Goal: Task Accomplishment & Management: Manage account settings

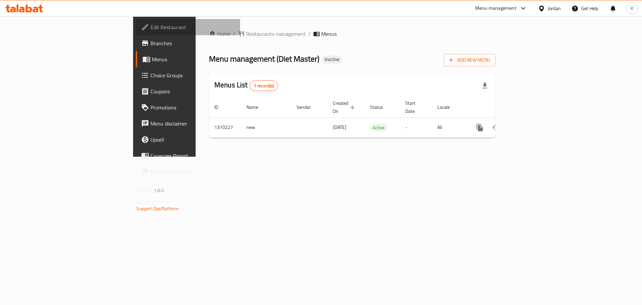
click at [150, 31] on span "Edit Restaurant" at bounding box center [192, 27] width 85 height 8
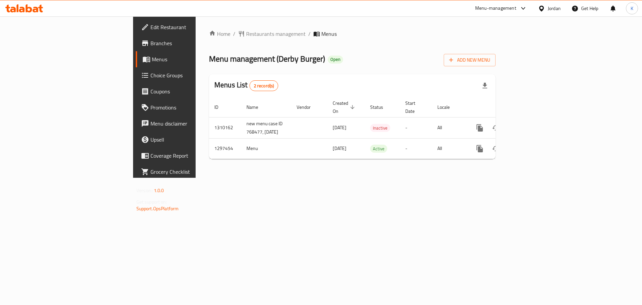
drag, startPoint x: 426, startPoint y: 208, endPoint x: 433, endPoint y: 195, distance: 14.2
click at [426, 178] on div "Home / Restaurants management / Menus Menu management ( Derby Burger ) Open Add…" at bounding box center [352, 96] width 313 height 161
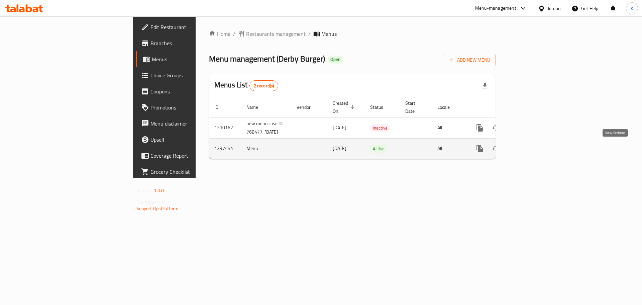
click at [532, 150] on icon "enhanced table" at bounding box center [528, 148] width 8 height 8
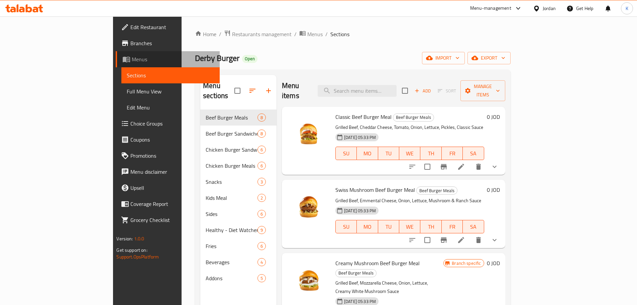
click at [132, 61] on span "Menus" at bounding box center [173, 59] width 82 height 8
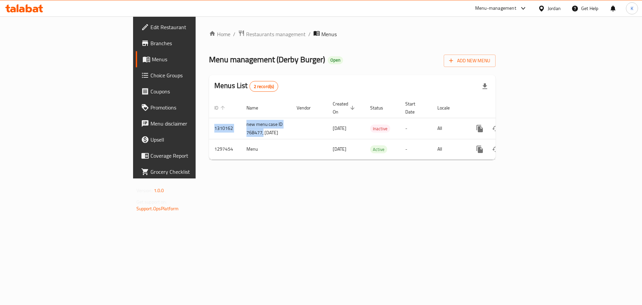
drag, startPoint x: 186, startPoint y: 128, endPoint x: 131, endPoint y: 107, distance: 58.7
click at [209, 107] on table "ID Name Vendor Created On sorted descending Status Start Date Locale Actions 13…" at bounding box center [375, 129] width 332 height 62
click at [196, 178] on div "Home / Restaurants management / Menus Menu management ( Derby Burger ) Open Add…" at bounding box center [352, 97] width 313 height 162
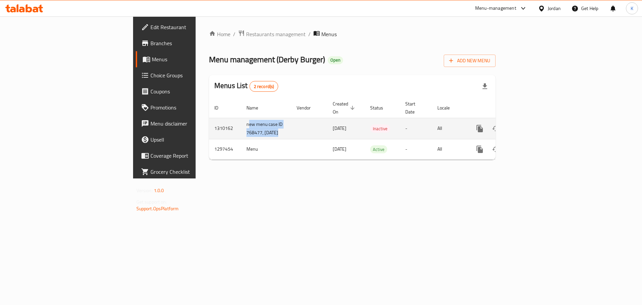
drag, startPoint x: 159, startPoint y: 115, endPoint x: 203, endPoint y: 130, distance: 45.6
click at [209, 130] on tr "1310162 new menu case ID 768477, 9/7/2025 07/09/2025 Inactive - All" at bounding box center [375, 128] width 332 height 21
click at [241, 130] on td "new menu case ID 768477, 9/7/2025" at bounding box center [266, 128] width 50 height 21
click at [531, 125] on icon "enhanced table" at bounding box center [528, 128] width 6 height 6
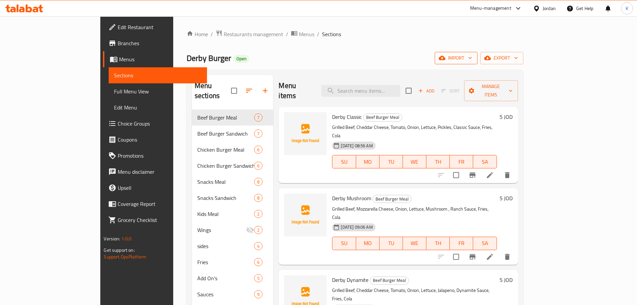
click at [477, 63] on button "import" at bounding box center [456, 58] width 43 height 12
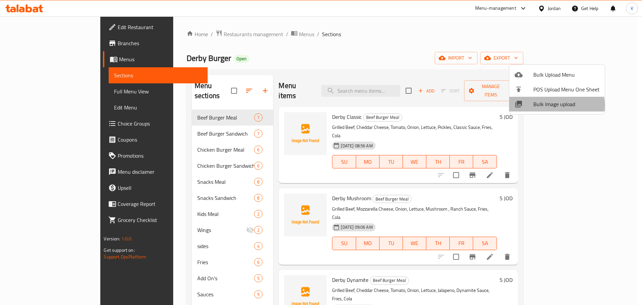
click at [551, 105] on span "Bulk Image upload" at bounding box center [566, 104] width 66 height 8
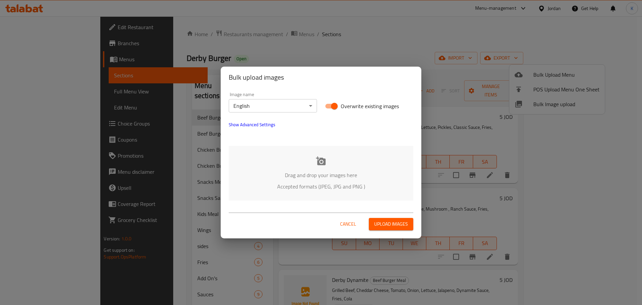
click at [320, 158] on icon at bounding box center [321, 160] width 10 height 9
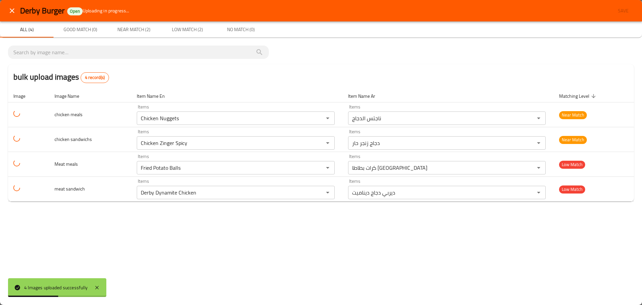
click at [419, 240] on div "Derby Burger Open Uploading in progress... Save All (4) Good Match (0) Near Mat…" at bounding box center [321, 152] width 642 height 305
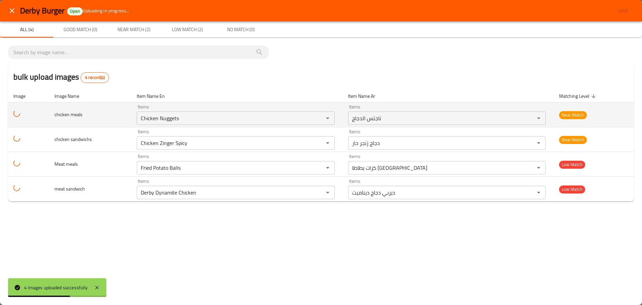
drag, startPoint x: 180, startPoint y: 123, endPoint x: 121, endPoint y: 123, distance: 59.2
click at [121, 123] on tr "chicken meals Items Chicken Nuggets Items Items ناجتس الدجاج Items Near Match" at bounding box center [321, 114] width 626 height 25
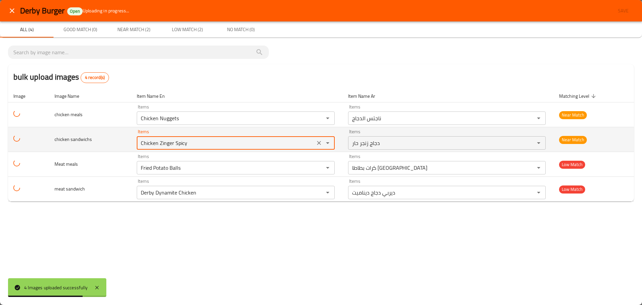
drag, startPoint x: 193, startPoint y: 143, endPoint x: 116, endPoint y: 145, distance: 76.9
click at [116, 145] on tr "chicken sandwichs Items Chicken Zinger Spicy Items Items دجاج زنجر حار Items Ne…" at bounding box center [321, 139] width 626 height 25
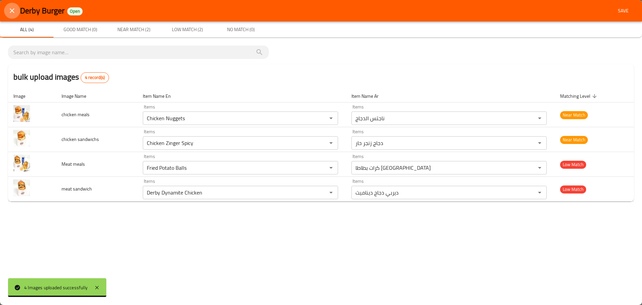
click at [14, 9] on icon "close" at bounding box center [12, 10] width 5 height 5
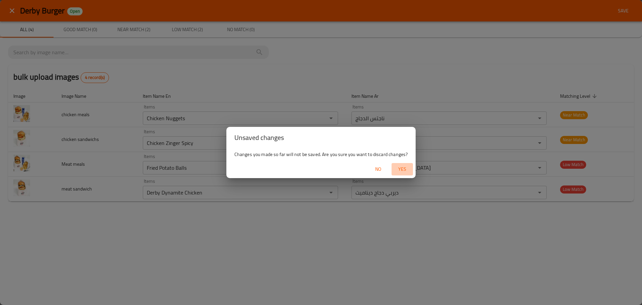
click at [399, 171] on span "Yes" at bounding box center [402, 169] width 16 height 8
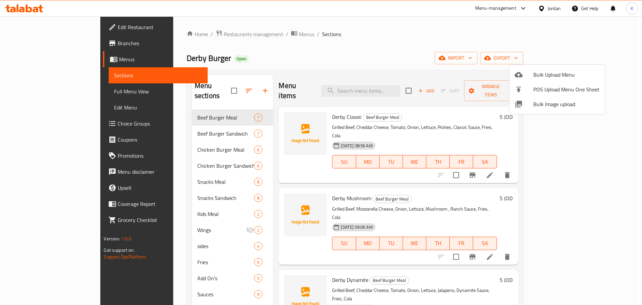
click at [44, 56] on div at bounding box center [321, 152] width 642 height 305
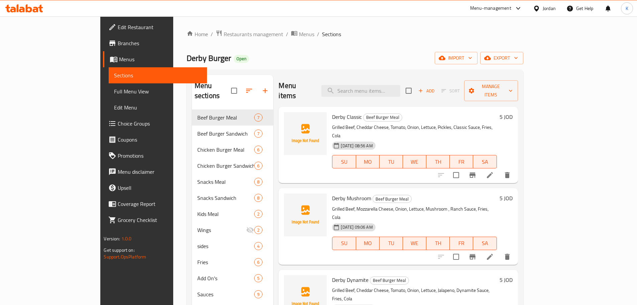
click at [119, 56] on span "Menus" at bounding box center [160, 59] width 82 height 8
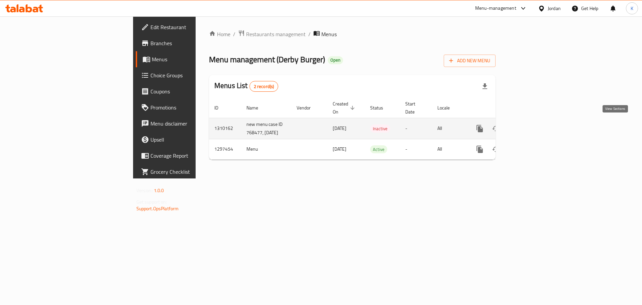
click at [532, 124] on icon "enhanced table" at bounding box center [528, 128] width 8 height 8
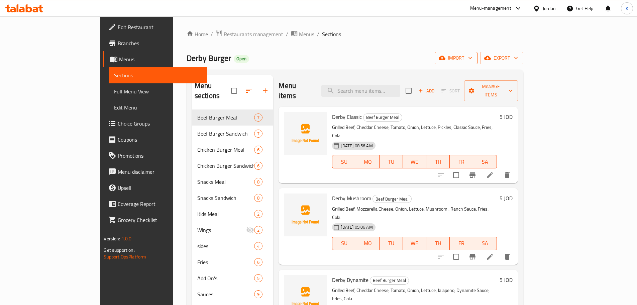
click at [472, 61] on span "import" at bounding box center [456, 58] width 32 height 8
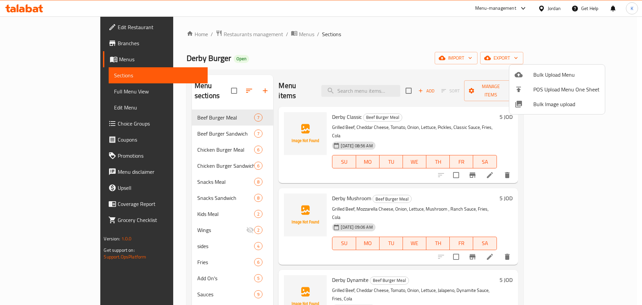
click at [544, 100] on span "Bulk Image upload" at bounding box center [566, 104] width 66 height 8
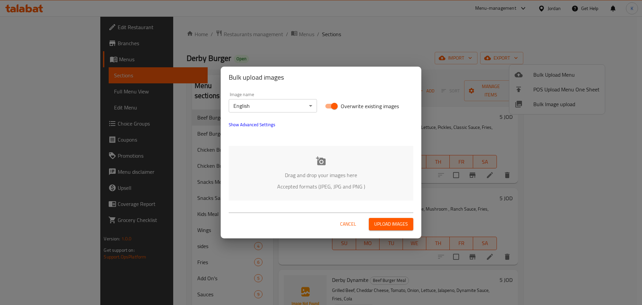
click at [331, 172] on p "Drag and drop your images here" at bounding box center [321, 175] width 164 height 8
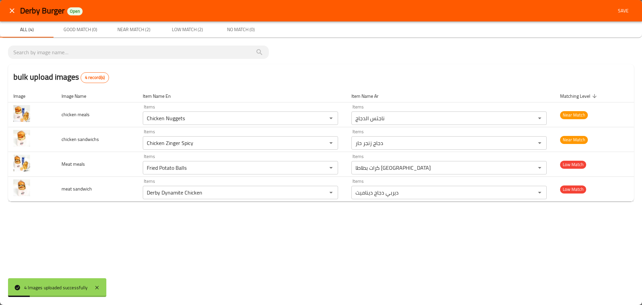
click at [13, 8] on icon "close" at bounding box center [12, 11] width 8 height 8
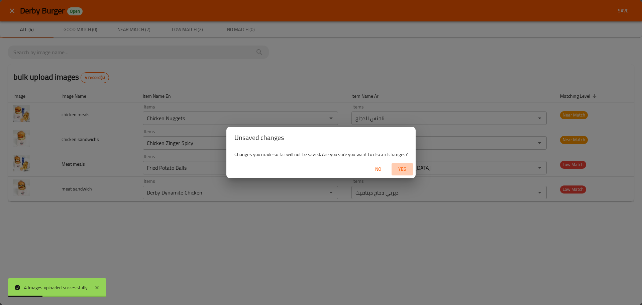
click at [396, 166] on span "Yes" at bounding box center [402, 169] width 16 height 8
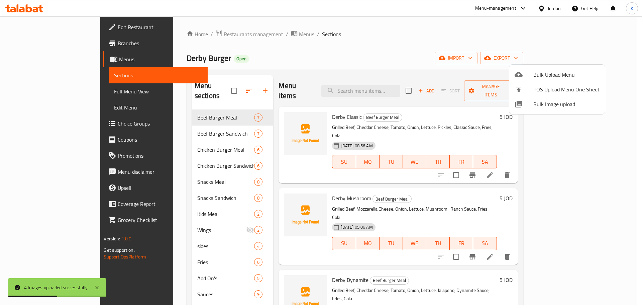
click at [29, 58] on div at bounding box center [321, 152] width 642 height 305
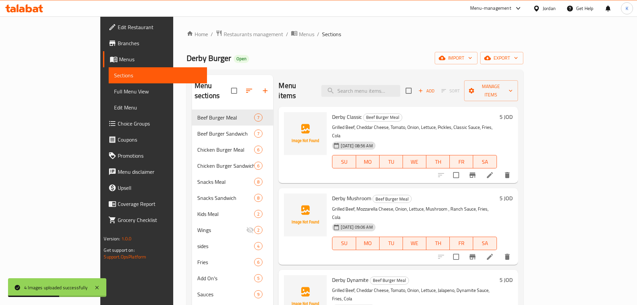
click at [119, 58] on span "Menus" at bounding box center [160, 59] width 82 height 8
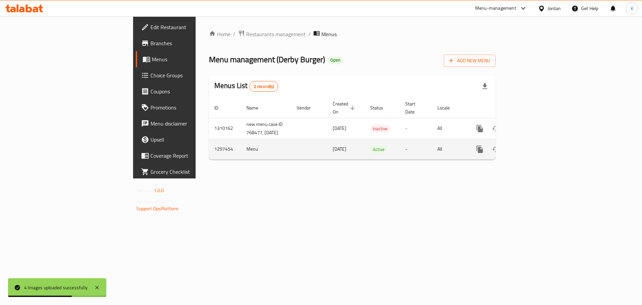
click at [531, 151] on icon "enhanced table" at bounding box center [528, 149] width 6 height 6
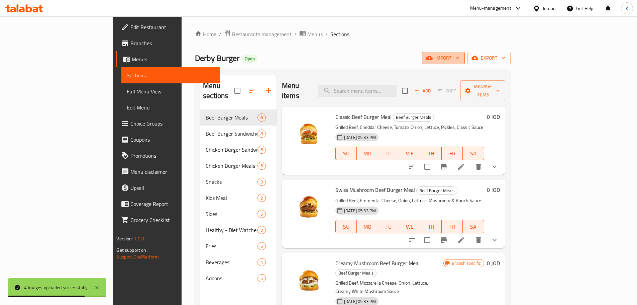
click at [459, 56] on span "import" at bounding box center [443, 58] width 32 height 8
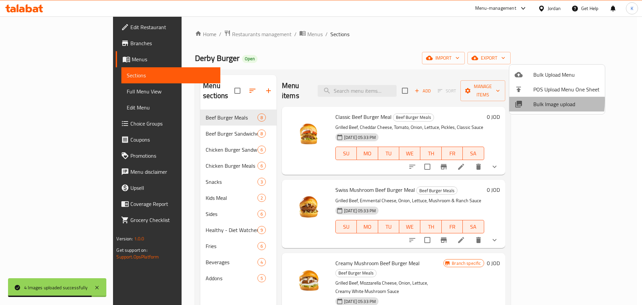
click at [525, 101] on div at bounding box center [524, 104] width 19 height 8
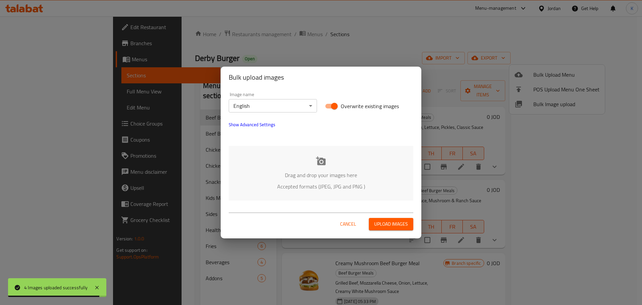
click at [314, 162] on div "Drag and drop your images here Accepted formats (JPEG, JPG and PNG )" at bounding box center [321, 173] width 185 height 54
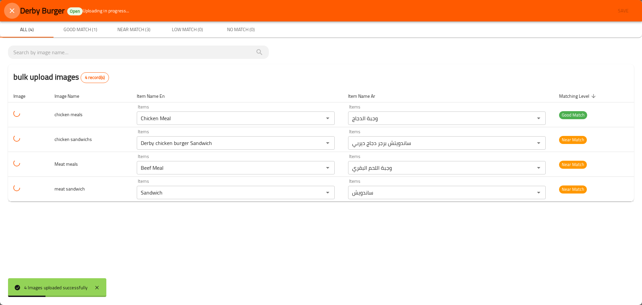
click at [12, 12] on icon "close" at bounding box center [12, 11] width 8 height 8
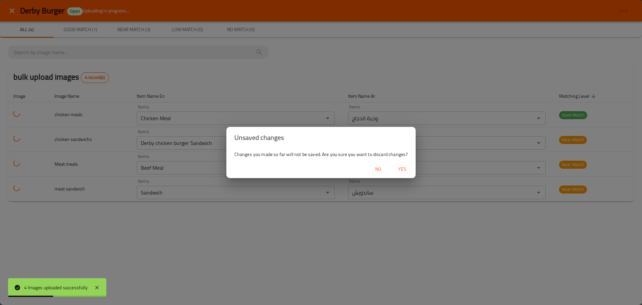
click at [404, 170] on span "Yes" at bounding box center [402, 169] width 16 height 8
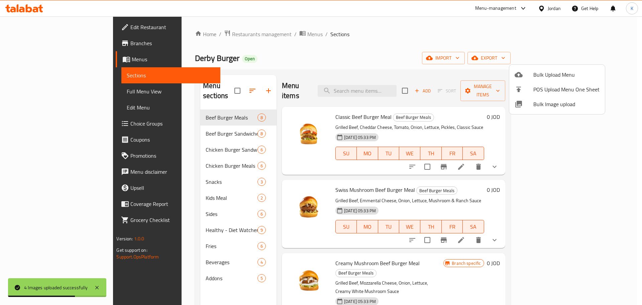
click at [33, 62] on div at bounding box center [321, 152] width 642 height 305
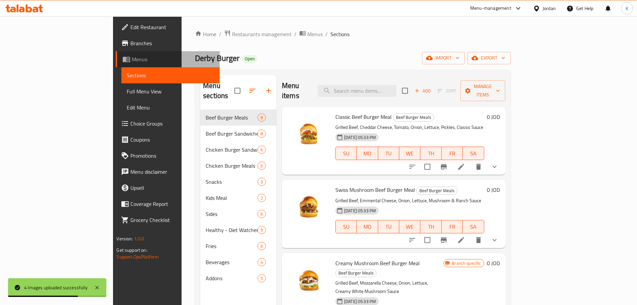
click at [132, 62] on span "Menus" at bounding box center [173, 59] width 82 height 8
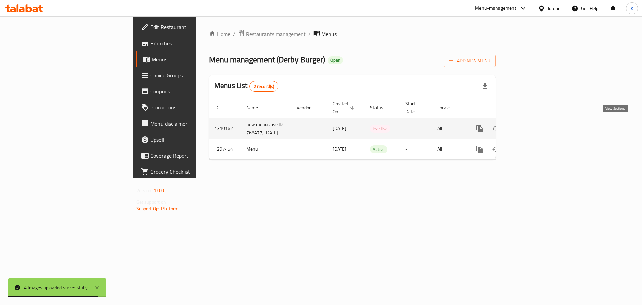
click at [532, 127] on icon "enhanced table" at bounding box center [528, 128] width 8 height 8
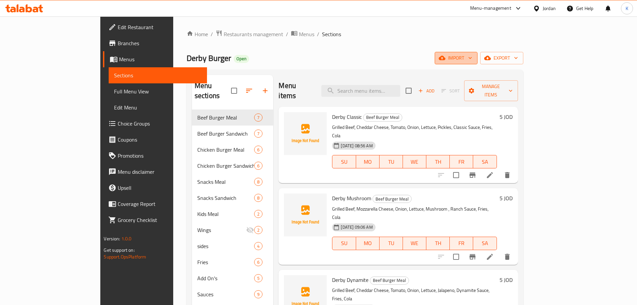
click at [472, 59] on span "import" at bounding box center [456, 58] width 32 height 8
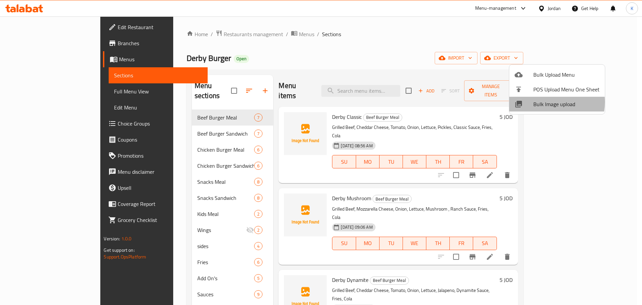
click at [546, 102] on span "Bulk Image upload" at bounding box center [566, 104] width 66 height 8
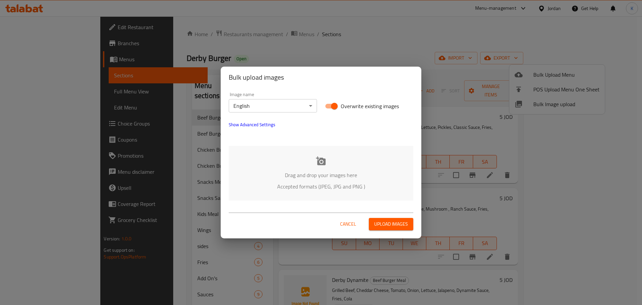
click at [320, 170] on div "Drag and drop your images here Accepted formats (JPEG, JPG and PNG )" at bounding box center [321, 173] width 185 height 54
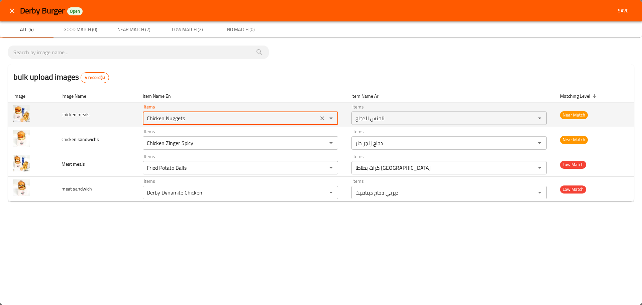
drag, startPoint x: 200, startPoint y: 118, endPoint x: 78, endPoint y: 107, distance: 122.5
click at [79, 107] on tr "chicken meals Items Chicken Nuggets Items Items ناجتس الدجاج Items Near Match" at bounding box center [321, 114] width 626 height 25
drag, startPoint x: 161, startPoint y: 118, endPoint x: 101, endPoint y: 114, distance: 61.0
click at [102, 114] on tr "chicken meals Items mea Items Items ناجتس الدجاج Items Near Match" at bounding box center [321, 114] width 626 height 25
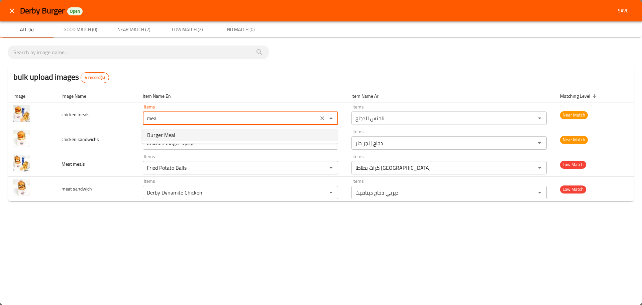
type meals "Chicken Nuggets"
click at [126, 218] on div "Derby Burger Open Save All (4) Good Match (0) Near Match (2) Low Match (2) No M…" at bounding box center [321, 152] width 642 height 305
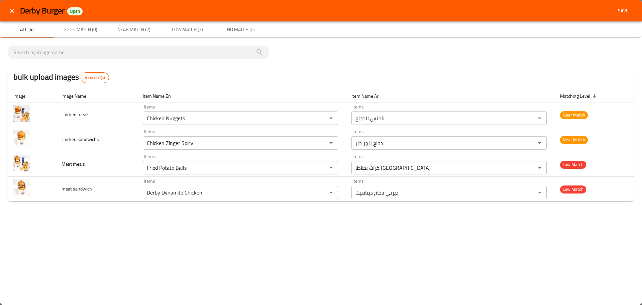
click at [11, 11] on icon "close" at bounding box center [12, 10] width 5 height 5
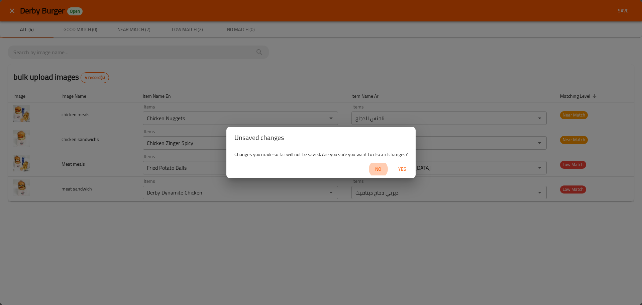
click at [376, 171] on span "No" at bounding box center [378, 169] width 16 height 8
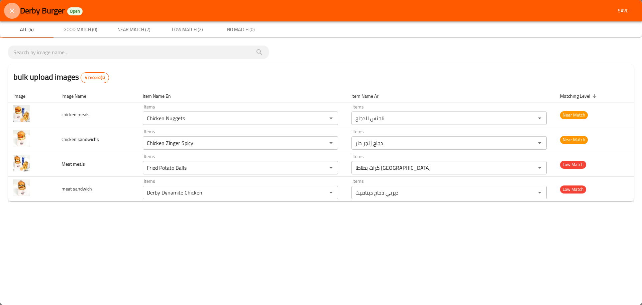
click at [13, 12] on icon "close" at bounding box center [12, 10] width 5 height 5
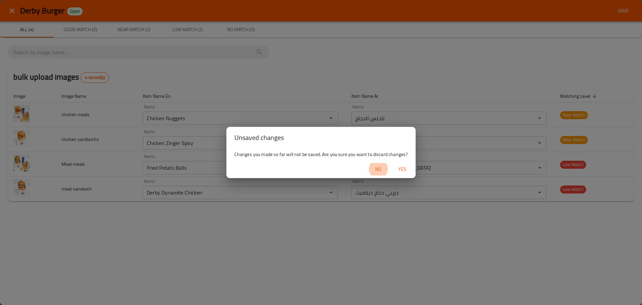
click at [402, 168] on span "Yes" at bounding box center [402, 169] width 16 height 8
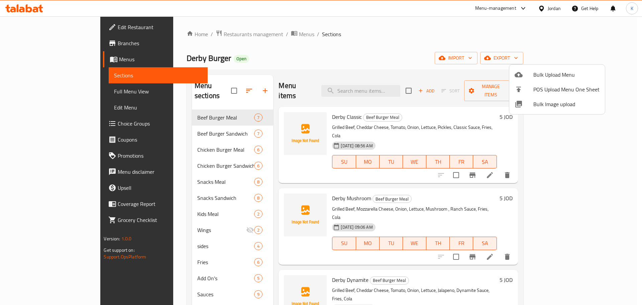
click at [451, 61] on div at bounding box center [321, 152] width 642 height 305
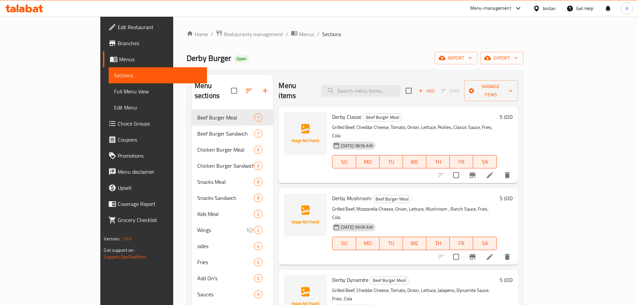
click at [542, 5] on div at bounding box center [538, 8] width 10 height 7
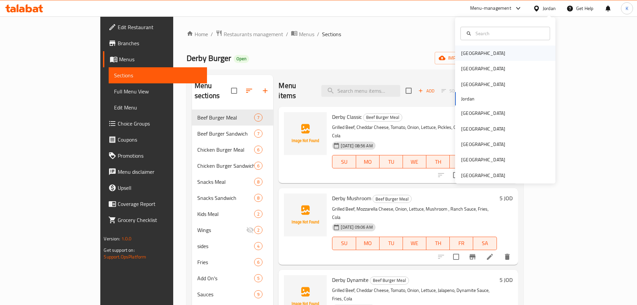
click at [468, 54] on div "[GEOGRAPHIC_DATA]" at bounding box center [483, 52] width 44 height 7
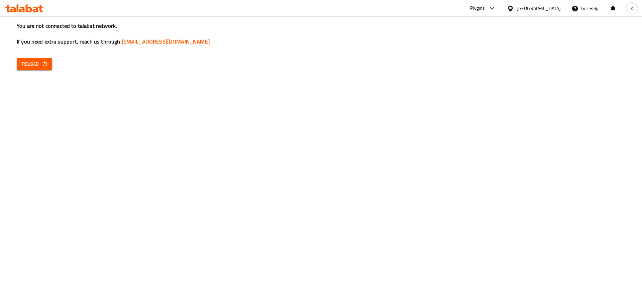
click at [548, 8] on div "[GEOGRAPHIC_DATA]" at bounding box center [539, 8] width 44 height 7
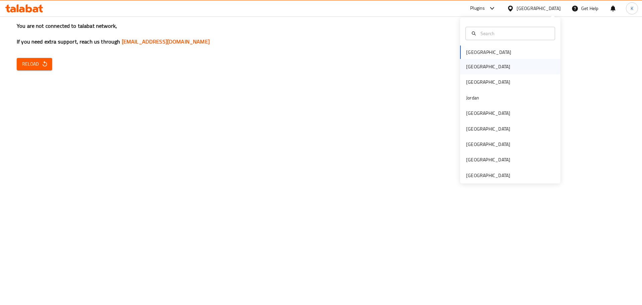
click at [481, 67] on div "Egypt" at bounding box center [510, 66] width 100 height 15
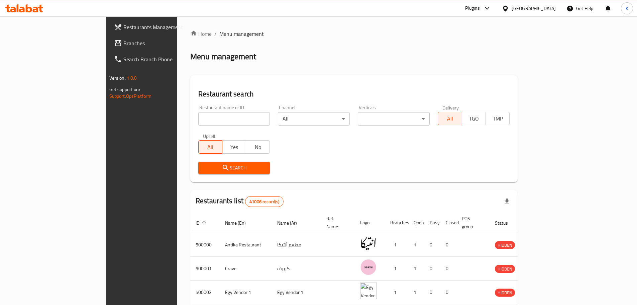
click at [512, 11] on div at bounding box center [507, 8] width 10 height 7
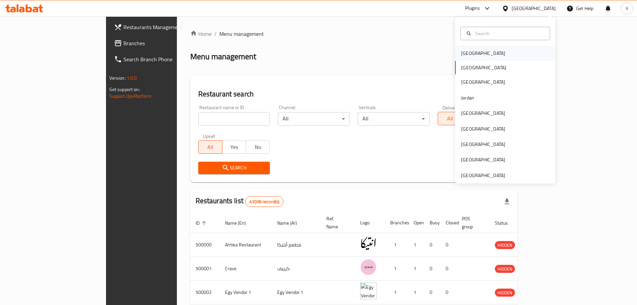
click at [462, 54] on div "[GEOGRAPHIC_DATA]" at bounding box center [483, 52] width 44 height 7
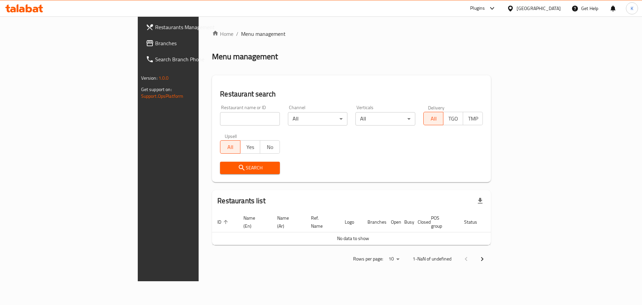
click at [155, 41] on span "Branches" at bounding box center [197, 43] width 85 height 8
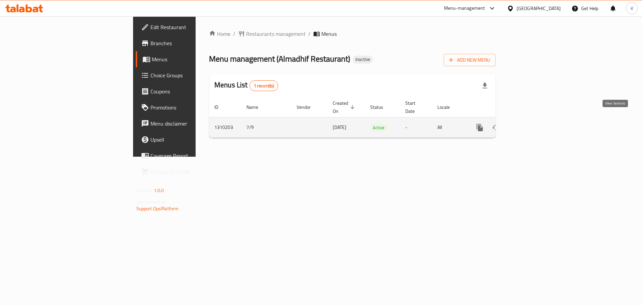
click at [532, 123] on icon "enhanced table" at bounding box center [528, 127] width 8 height 8
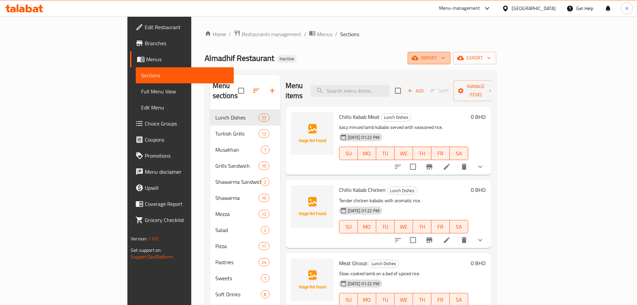
click at [418, 54] on icon "button" at bounding box center [415, 57] width 7 height 7
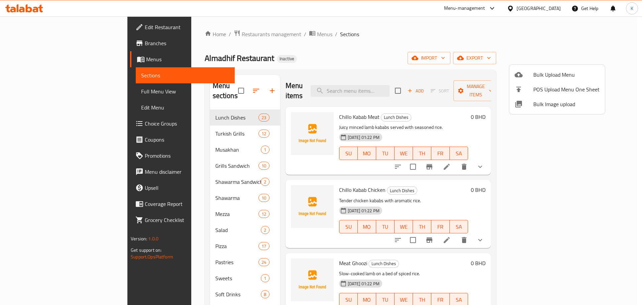
click at [540, 104] on span "Bulk Image upload" at bounding box center [566, 104] width 66 height 8
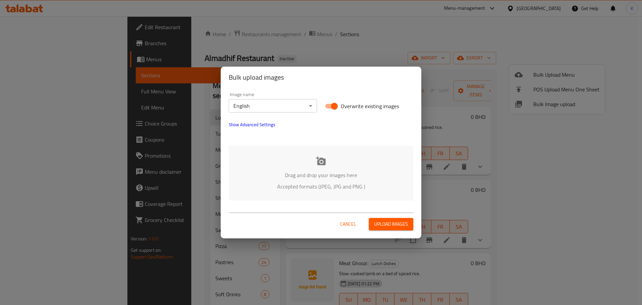
click at [322, 164] on icon at bounding box center [321, 160] width 10 height 9
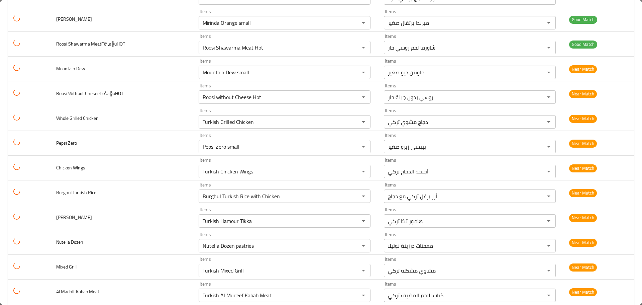
scroll to position [2282, 0]
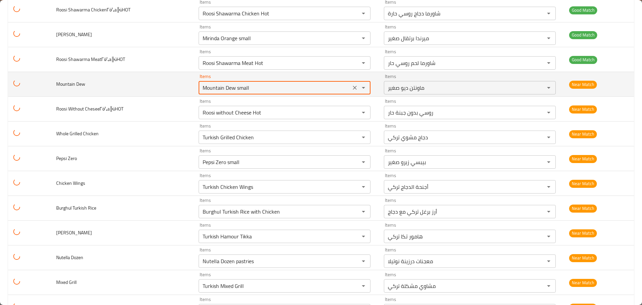
drag, startPoint x: 250, startPoint y: 91, endPoint x: 158, endPoint y: 95, distance: 91.3
click at [158, 95] on tr "Mountain Dew Items Mountain Dew small Items Items ماونتن ديو صغير Items Near Ma…" at bounding box center [321, 84] width 626 height 25
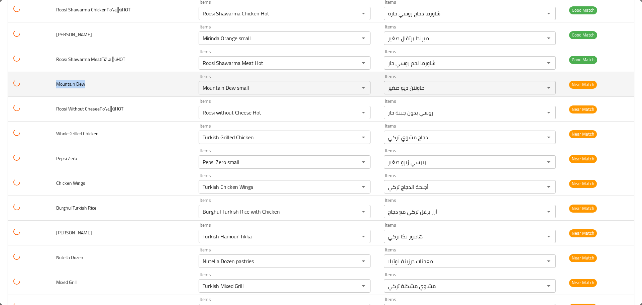
drag, startPoint x: 88, startPoint y: 85, endPoint x: 193, endPoint y: 97, distance: 105.7
click at [22, 77] on tr "Mountain Dew Items Mountain Dew small Items Items ماونتن ديو صغير Items Near Ma…" at bounding box center [321, 84] width 626 height 25
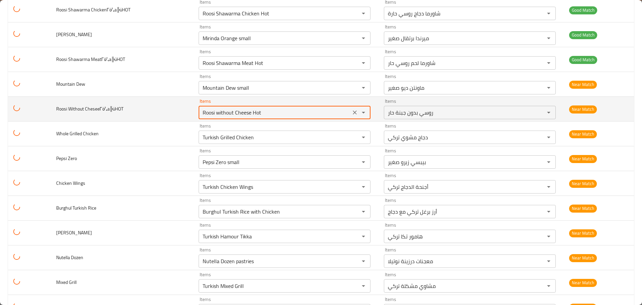
drag, startPoint x: 264, startPoint y: 113, endPoint x: 142, endPoint y: 108, distance: 121.5
click at [152, 110] on tr "Roosi Without CheseeΓö¼a╠üHOT Items Roosi without Cheese Hot Items Items روسي ب…" at bounding box center [321, 109] width 626 height 25
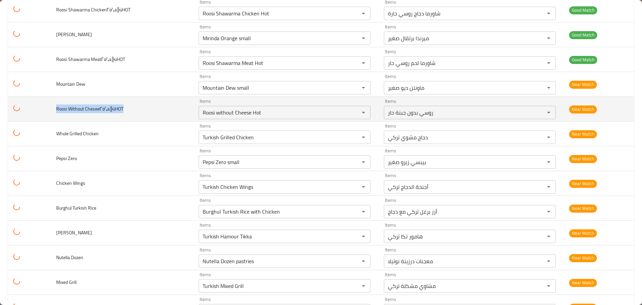
drag, startPoint x: 51, startPoint y: 109, endPoint x: 146, endPoint y: 113, distance: 95.0
click at [139, 113] on td "Roosi Without CheseeΓö¼a╠üHOT" at bounding box center [122, 109] width 142 height 25
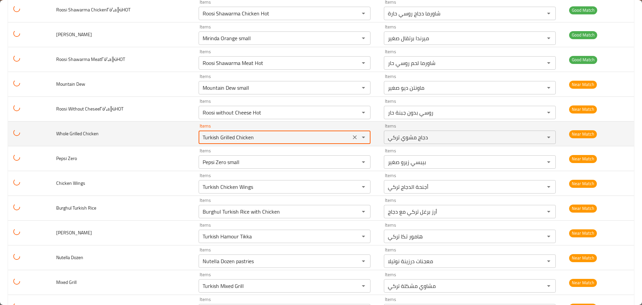
drag, startPoint x: 258, startPoint y: 136, endPoint x: 175, endPoint y: 129, distance: 83.2
click at [175, 129] on tr "Whole Grilled Chicken Items Turkish Grilled Chicken Items Items دجاج مشوي تركي …" at bounding box center [321, 133] width 626 height 25
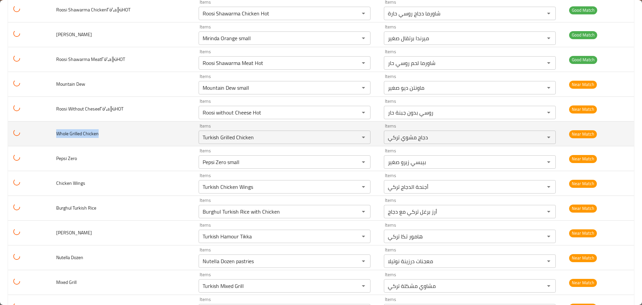
drag, startPoint x: 52, startPoint y: 136, endPoint x: 129, endPoint y: 133, distance: 77.0
click at [128, 133] on td "Whole Grilled Chicken" at bounding box center [122, 133] width 142 height 25
click at [69, 135] on span "Whole Grilled Chicken" at bounding box center [77, 133] width 42 height 9
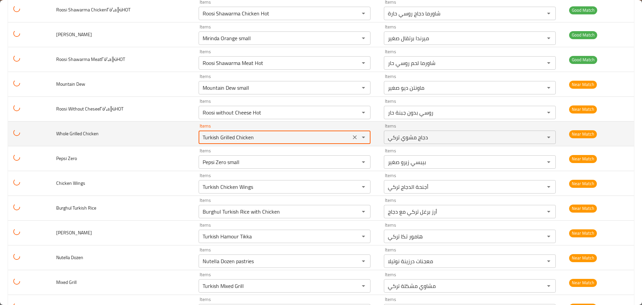
drag, startPoint x: 214, startPoint y: 139, endPoint x: 168, endPoint y: 139, distance: 45.5
click at [167, 139] on tr "Whole Grilled Chicken Items Turkish Grilled Chicken Items Items دجاج مشوي تركي …" at bounding box center [321, 133] width 626 height 25
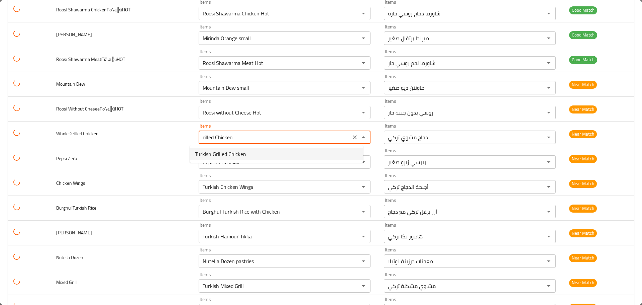
click at [211, 153] on span "Turkish Grilled Chicken" at bounding box center [220, 154] width 51 height 8
type Chicken "Turkish Grilled Chicken"
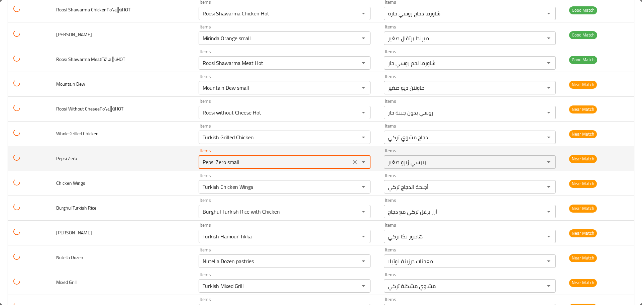
drag, startPoint x: 235, startPoint y: 162, endPoint x: 156, endPoint y: 162, distance: 78.9
click at [156, 162] on tr "Pepsi Zero Items Pepsi Zero small Items Items بيبسي زيرو صغير Items Near Match" at bounding box center [321, 158] width 626 height 25
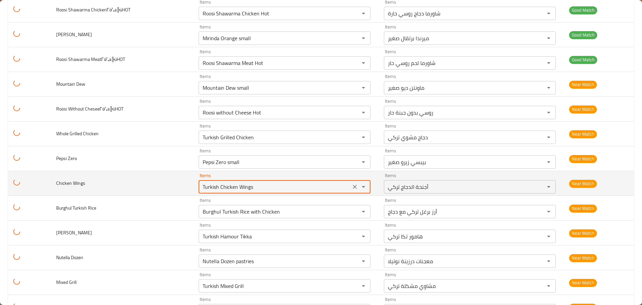
drag, startPoint x: 249, startPoint y: 190, endPoint x: 175, endPoint y: 187, distance: 74.3
click at [175, 187] on tr "Chicken Wings Items Turkish Chicken Wings Items Items أجنحة الدجاج تركي Items N…" at bounding box center [321, 183] width 626 height 25
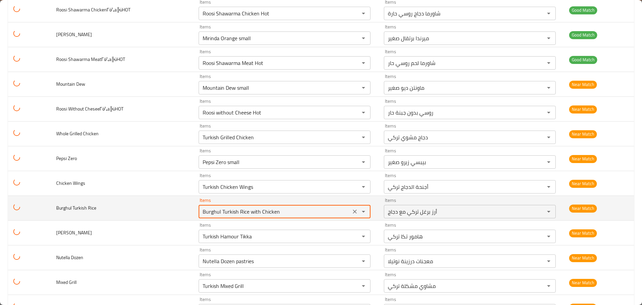
drag, startPoint x: 275, startPoint y: 212, endPoint x: 182, endPoint y: 208, distance: 93.3
click at [182, 208] on tr "Burghul Turkish Rice Items Burghul Turkish Rice with Chicken Items Items أرز بر…" at bounding box center [321, 208] width 626 height 25
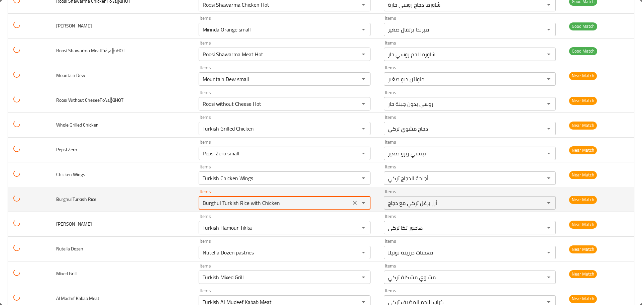
scroll to position [2349, 0]
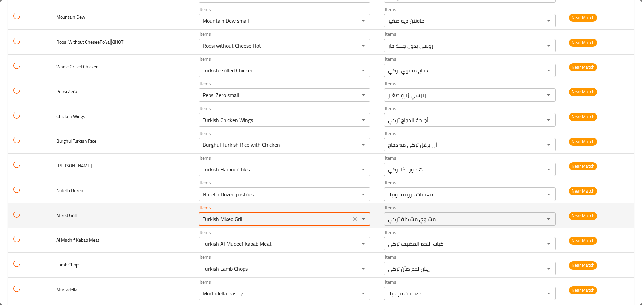
drag, startPoint x: 237, startPoint y: 218, endPoint x: 171, endPoint y: 218, distance: 66.2
click at [171, 218] on tr "Mixed Grill Items Turkish Mixed Grill Items Items مشاوي مشكلة تركي Items Near M…" at bounding box center [321, 215] width 626 height 25
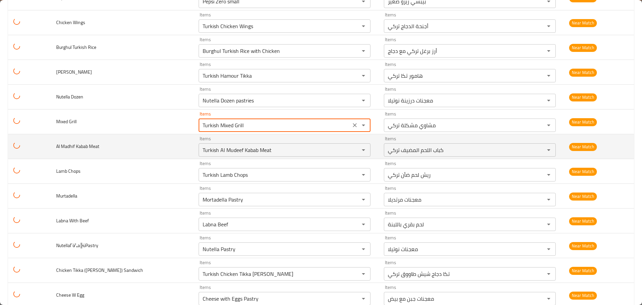
scroll to position [2449, 0]
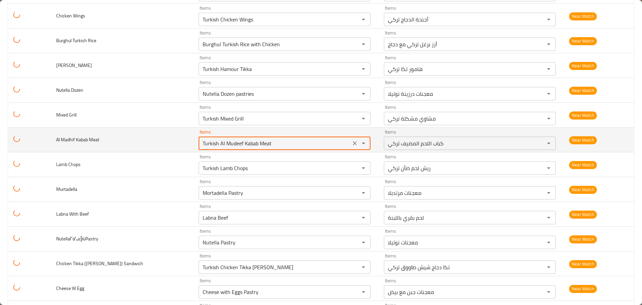
drag, startPoint x: 266, startPoint y: 142, endPoint x: 170, endPoint y: 140, distance: 96.6
click at [170, 140] on tr "Al Madhif Kabab Meat Items Turkish Al Mudeef Kabab Meat Items Items كباب اللحم …" at bounding box center [321, 139] width 626 height 25
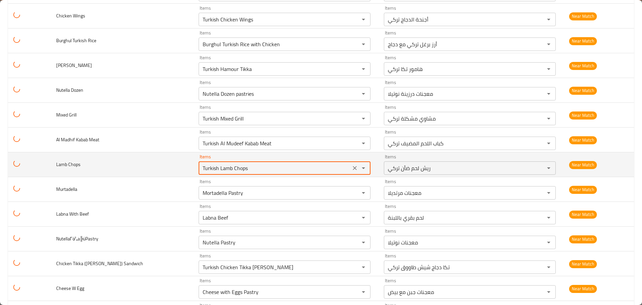
drag, startPoint x: 208, startPoint y: 166, endPoint x: 181, endPoint y: 167, distance: 27.1
click at [181, 167] on tr "Lamb Chops Items Turkish Lamb Chops Items Items ريش لحم ضأن تركي Items Near Mat…" at bounding box center [321, 164] width 626 height 25
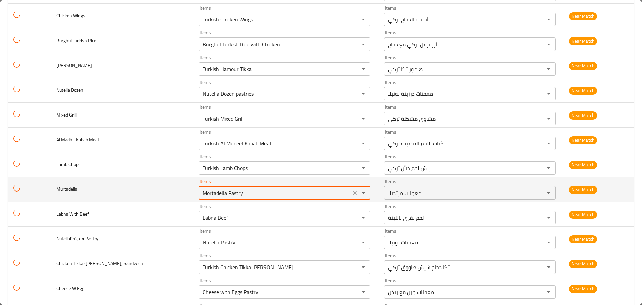
drag, startPoint x: 237, startPoint y: 192, endPoint x: 185, endPoint y: 192, distance: 51.5
click at [193, 192] on td "Items Mortadella Pastry Items" at bounding box center [285, 189] width 185 height 25
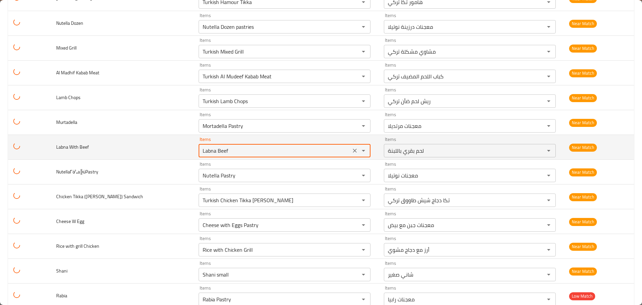
drag, startPoint x: 203, startPoint y: 148, endPoint x: 186, endPoint y: 148, distance: 17.1
click at [193, 148] on td "Items Labna Beef Items" at bounding box center [285, 147] width 185 height 25
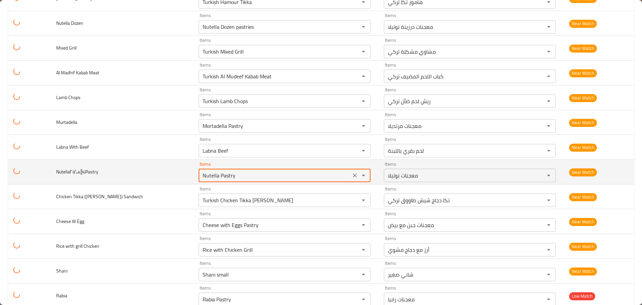
drag, startPoint x: 228, startPoint y: 175, endPoint x: 190, endPoint y: 175, distance: 38.8
click at [193, 175] on td "Items Nutella Pastry Items" at bounding box center [285, 171] width 185 height 25
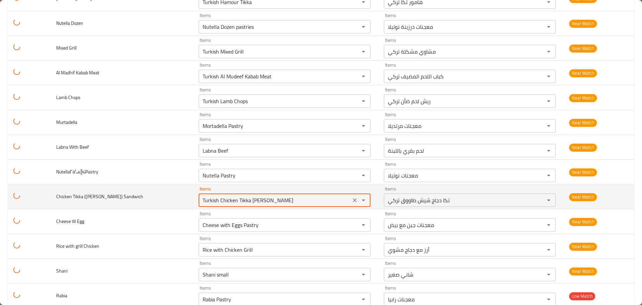
drag, startPoint x: 276, startPoint y: 200, endPoint x: 185, endPoint y: 200, distance: 91.9
click at [193, 200] on td "Items Turkish Chicken Tikka Sheesh Tawook Items" at bounding box center [285, 196] width 185 height 25
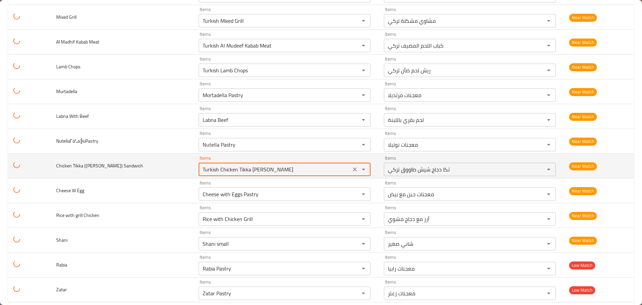
scroll to position [2583, 0]
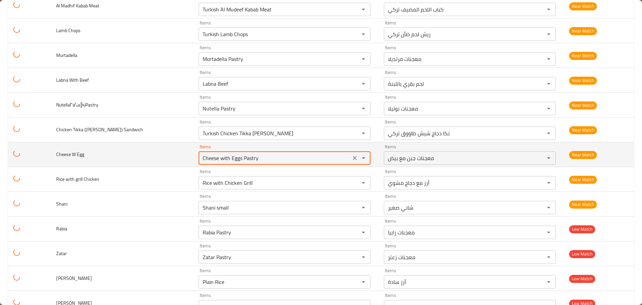
drag, startPoint x: 255, startPoint y: 155, endPoint x: 178, endPoint y: 159, distance: 77.3
click at [178, 159] on tr "Cheese W Egg Items Cheese with Eggs Pastry Items Items معجنات جبن مع بيض Items …" at bounding box center [321, 154] width 626 height 25
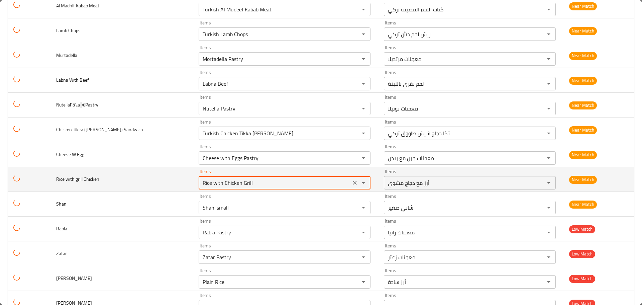
drag, startPoint x: 242, startPoint y: 180, endPoint x: 178, endPoint y: 179, distance: 63.9
click at [178, 179] on tr "Rice with grill Chicken Items Rice with Chicken Grill Items Items أرز مع دجاج م…" at bounding box center [321, 179] width 626 height 25
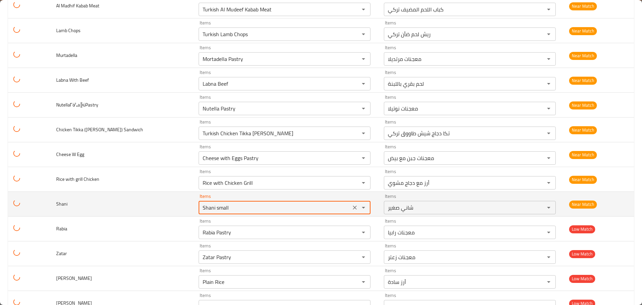
drag, startPoint x: 232, startPoint y: 207, endPoint x: 179, endPoint y: 201, distance: 53.2
click at [179, 201] on tr "Shani Items Shani small Items Items شاني صغير Items Near Match" at bounding box center [321, 204] width 626 height 25
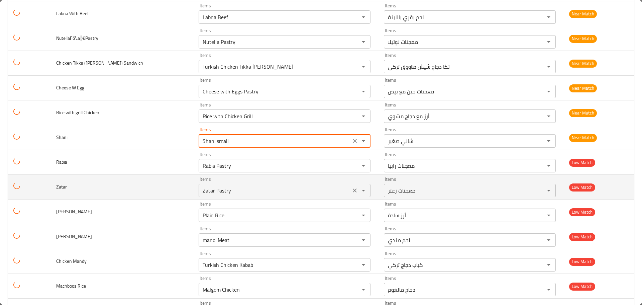
scroll to position [2650, 0]
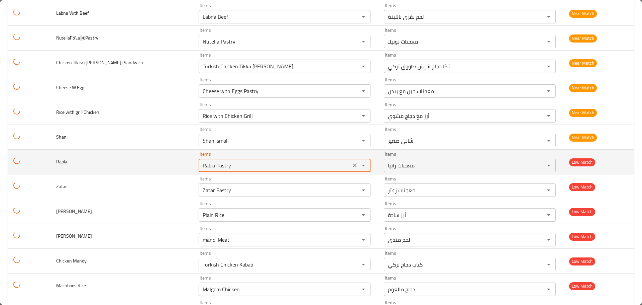
drag, startPoint x: 226, startPoint y: 164, endPoint x: 179, endPoint y: 165, distance: 46.8
click at [179, 165] on tr "Rabia Items Rabia Pastry Items Items معجنات رابيا Items Low Match" at bounding box center [321, 161] width 626 height 25
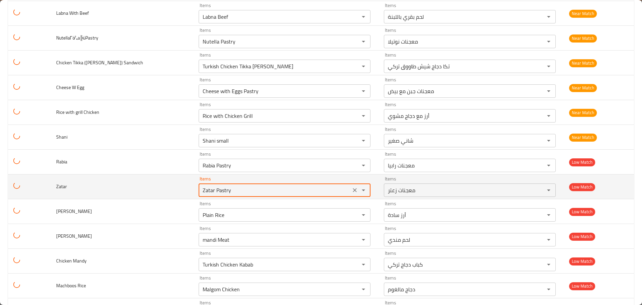
drag, startPoint x: 224, startPoint y: 187, endPoint x: 180, endPoint y: 187, distance: 44.1
click at [180, 187] on tr "Zatar Items Zatar Pastry Items Items معجنات زعتر Items Low Match" at bounding box center [321, 186] width 626 height 25
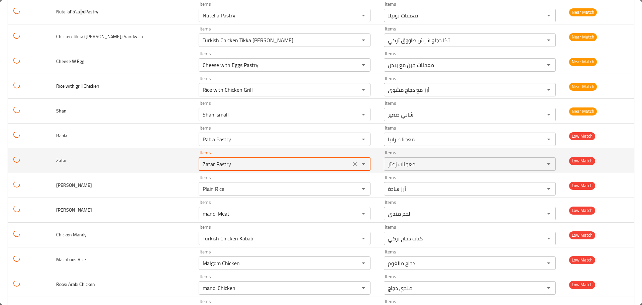
scroll to position [2716, 0]
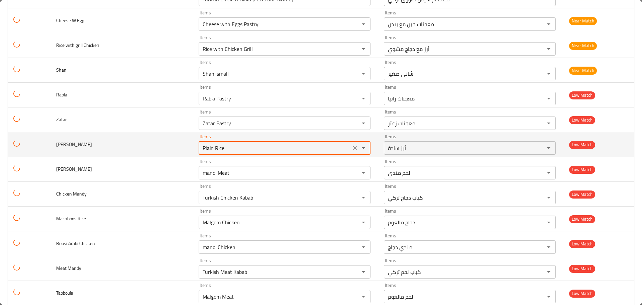
drag, startPoint x: 219, startPoint y: 149, endPoint x: 178, endPoint y: 146, distance: 41.2
click at [179, 147] on tr "Biryani Rice Items Plain Rice Items Items أرز سادة Items Low Match" at bounding box center [321, 144] width 626 height 25
type Rice "bir"
click at [351, 148] on icon "Clear" at bounding box center [354, 147] width 7 height 7
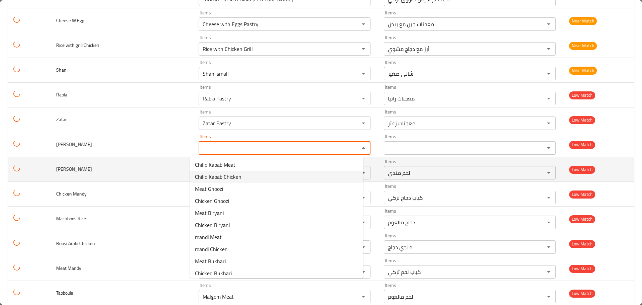
click at [182, 174] on td "[PERSON_NAME]" at bounding box center [122, 169] width 142 height 25
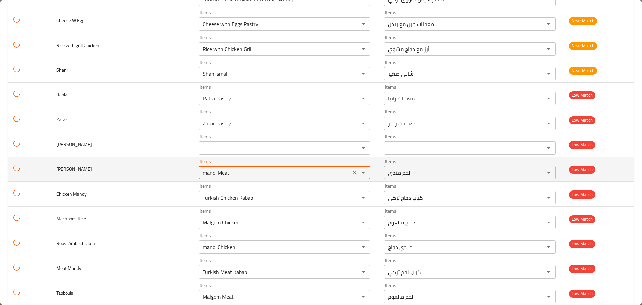
drag, startPoint x: 235, startPoint y: 173, endPoint x: 190, endPoint y: 172, distance: 45.1
click at [199, 172] on div "mandi Meat Items" at bounding box center [285, 172] width 172 height 13
click at [219, 173] on Rice "mandi Meat" at bounding box center [275, 172] width 148 height 9
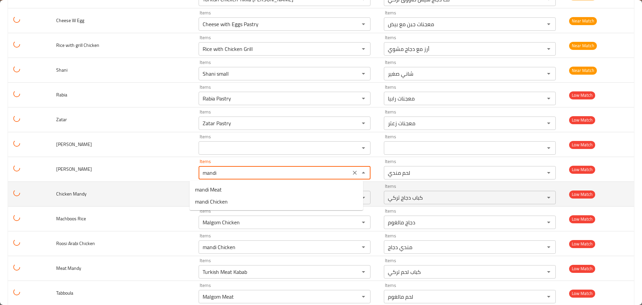
type Rice "mand"
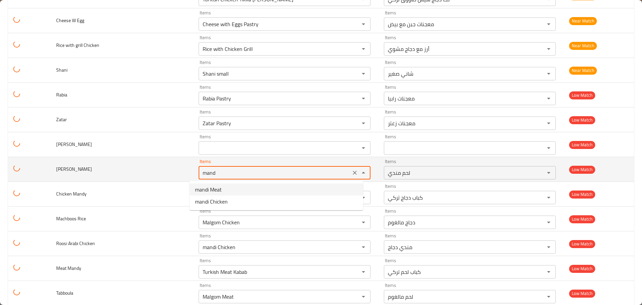
click at [351, 171] on icon "Clear" at bounding box center [354, 172] width 7 height 7
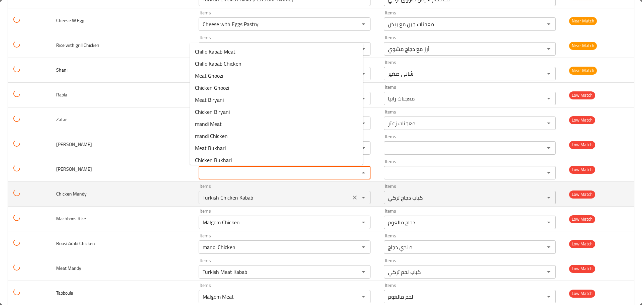
click at [217, 201] on Mandy "Turkish Chicken Kabab" at bounding box center [275, 197] width 148 height 9
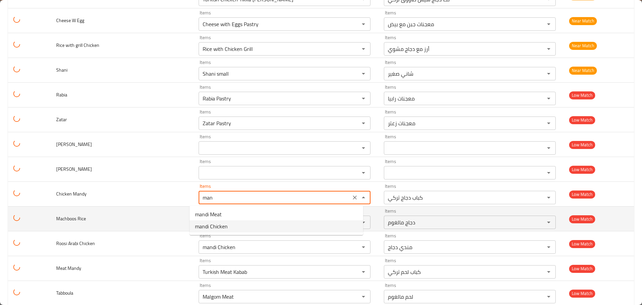
click at [222, 226] on span "mandi Chicken" at bounding box center [211, 226] width 33 height 8
type Mandy "mandi Chicken"
type Mandy-ar "مندي دجاج"
type Mandy "mandi Chicken"
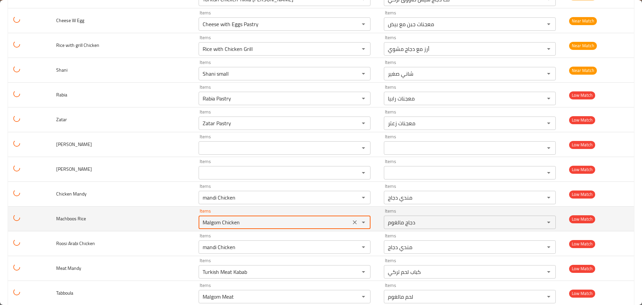
drag, startPoint x: 232, startPoint y: 220, endPoint x: 176, endPoint y: 224, distance: 56.6
click at [176, 224] on tr "Machboos Rice Items Malgom Chicken Items Items دجاج مالغوم Items Low Match" at bounding box center [321, 218] width 626 height 25
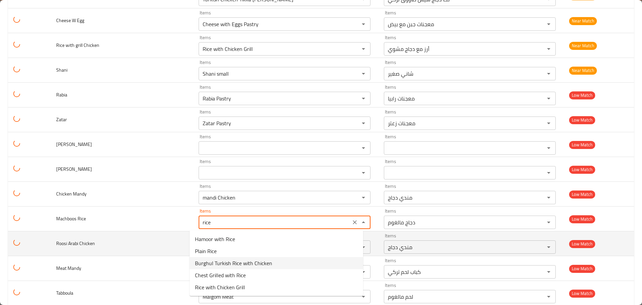
click at [181, 238] on td "Roosi Arabi Chicken" at bounding box center [122, 243] width 142 height 25
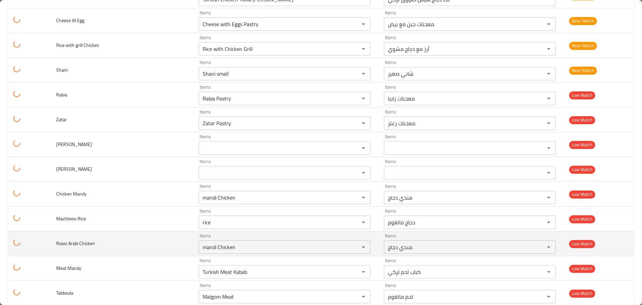
type Rice "Malgom Chicken"
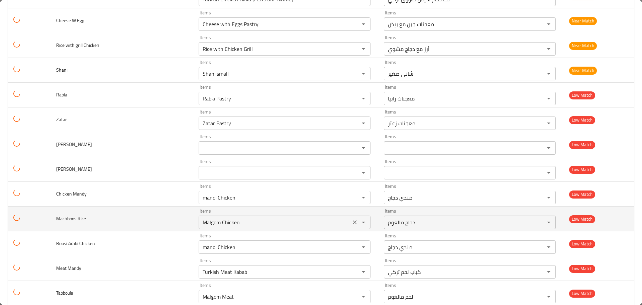
click at [351, 223] on icon "Clear" at bounding box center [354, 222] width 7 height 7
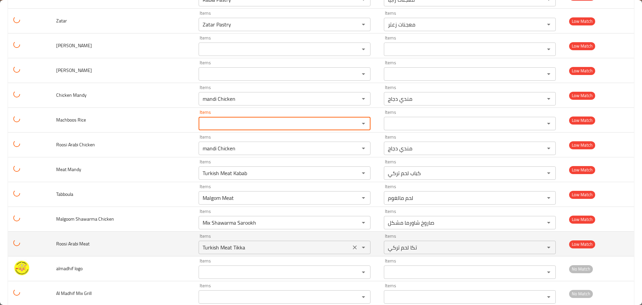
scroll to position [2817, 0]
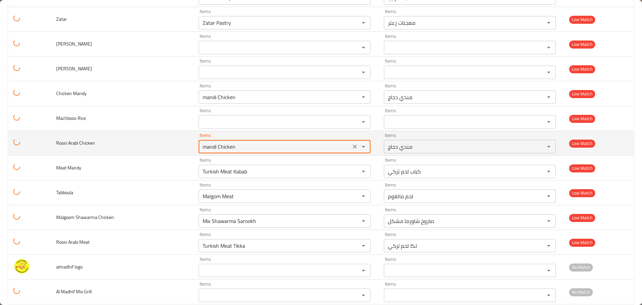
drag, startPoint x: 233, startPoint y: 144, endPoint x: 180, endPoint y: 144, distance: 53.2
click at [180, 144] on tr "Roosi Arabi Chicken Items mandi Chicken Items Items مندي دجاج Items Low Match" at bounding box center [321, 143] width 626 height 25
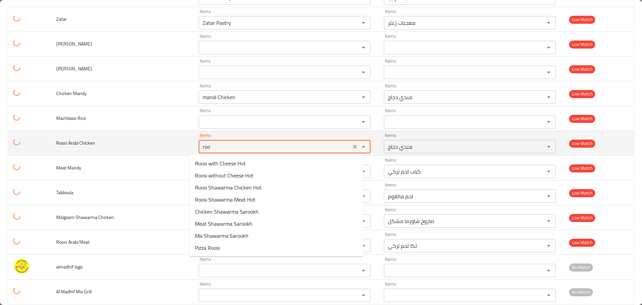
type Chicken "roos"
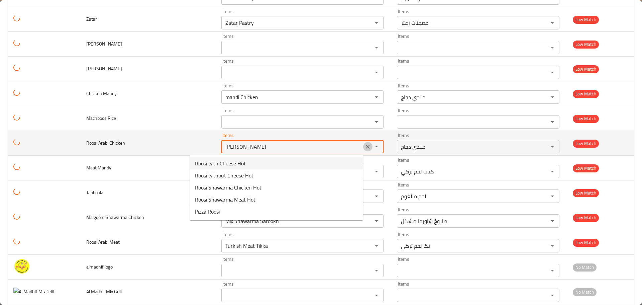
click at [366, 146] on icon "Clear" at bounding box center [368, 146] width 4 height 4
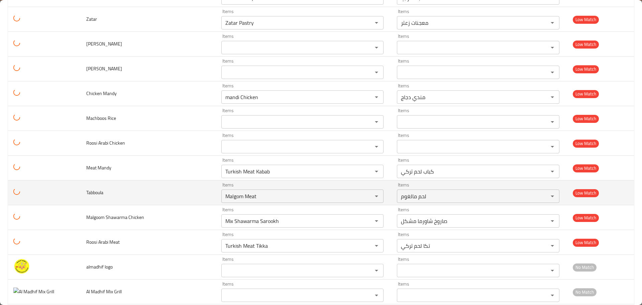
click at [179, 191] on td "Tabboula" at bounding box center [148, 192] width 135 height 25
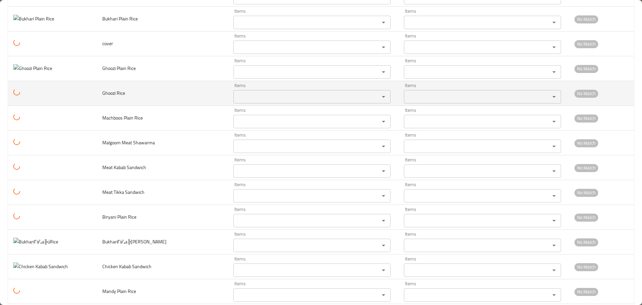
scroll to position [3151, 0]
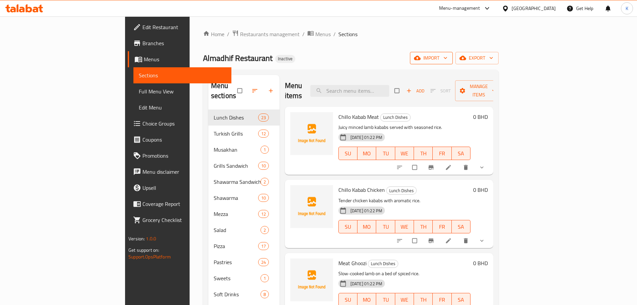
click at [447, 57] on span "import" at bounding box center [431, 58] width 32 height 8
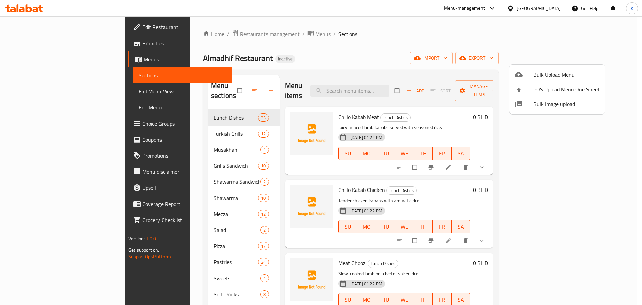
click at [548, 97] on li "Bulk Image upload" at bounding box center [557, 104] width 96 height 15
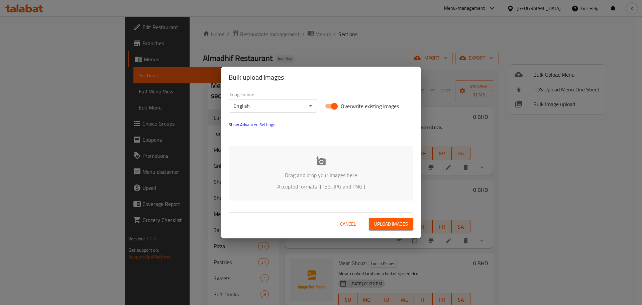
click at [321, 167] on div "Drag and drop your images here Accepted formats (JPEG, JPG and PNG )" at bounding box center [321, 173] width 185 height 54
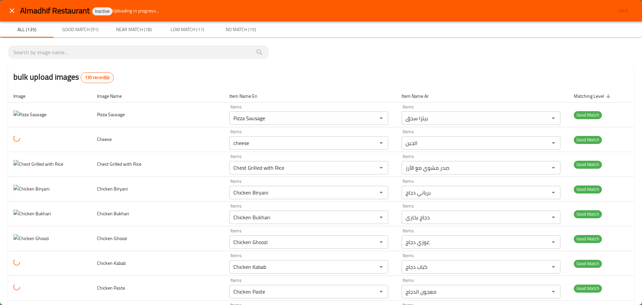
click at [10, 14] on icon "close" at bounding box center [12, 11] width 8 height 8
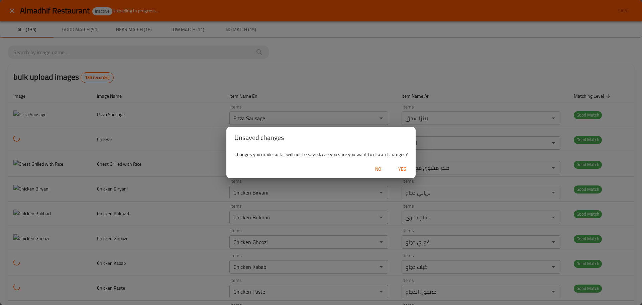
click at [401, 172] on span "Yes" at bounding box center [402, 169] width 16 height 8
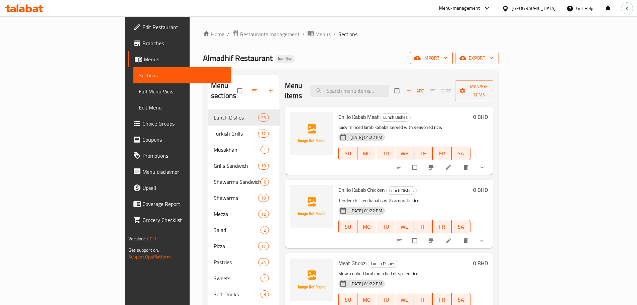
click at [447, 55] on span "import" at bounding box center [431, 58] width 32 height 8
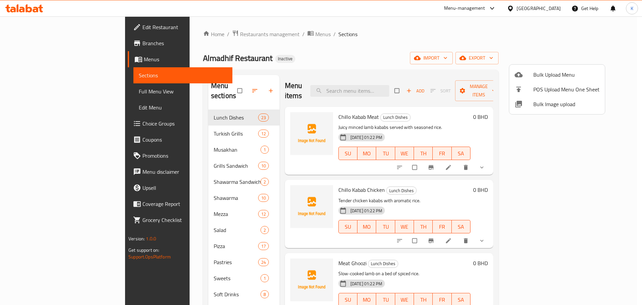
click at [552, 103] on span "Bulk Image upload" at bounding box center [566, 104] width 66 height 8
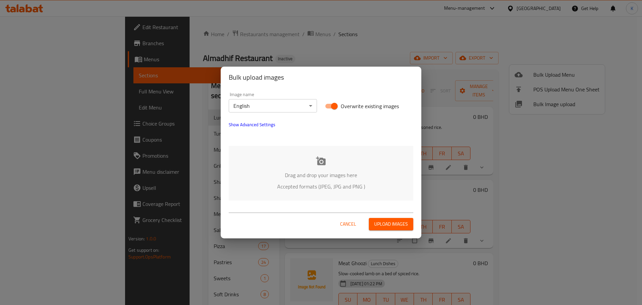
click at [317, 162] on icon at bounding box center [321, 160] width 10 height 9
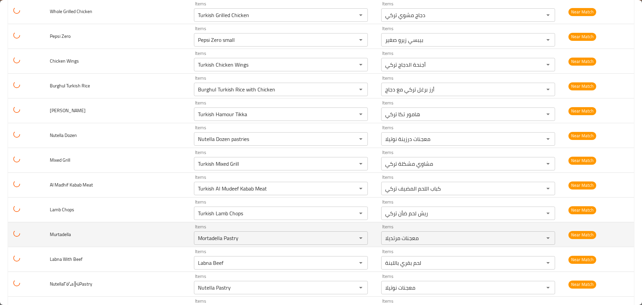
scroll to position [2407, 0]
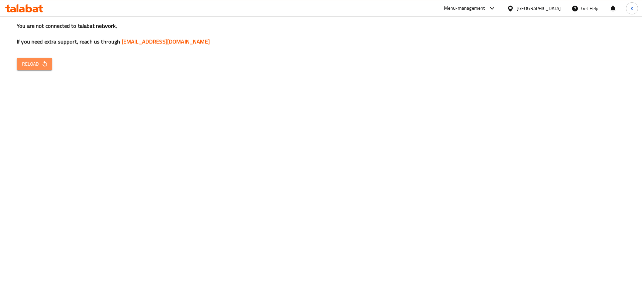
click at [35, 63] on span "Reload" at bounding box center [34, 64] width 25 height 8
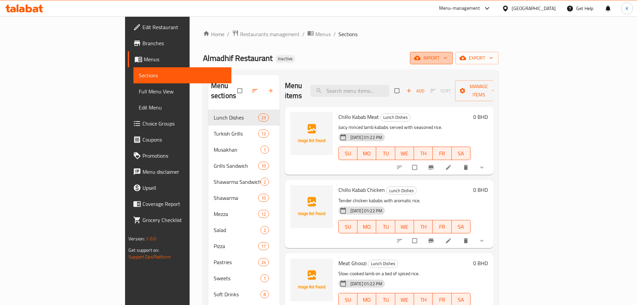
click at [453, 63] on button "import" at bounding box center [431, 58] width 43 height 12
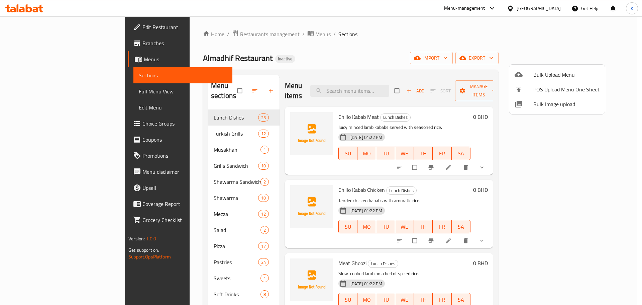
click at [535, 103] on span "Bulk Image upload" at bounding box center [566, 104] width 66 height 8
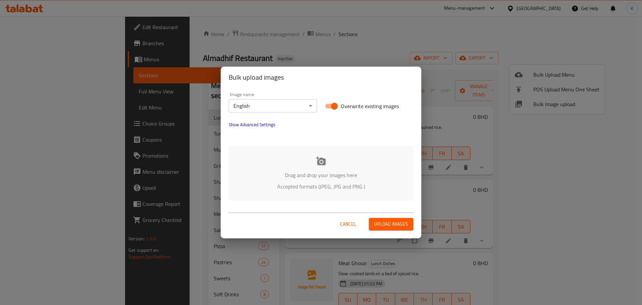
click at [325, 151] on div "Drag and drop your images here Accepted formats (JPEG, JPG and PNG )" at bounding box center [321, 173] width 185 height 54
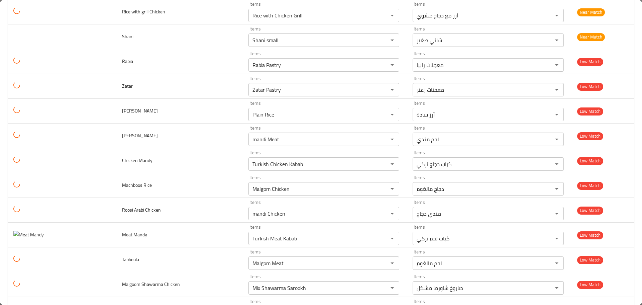
scroll to position [1112, 0]
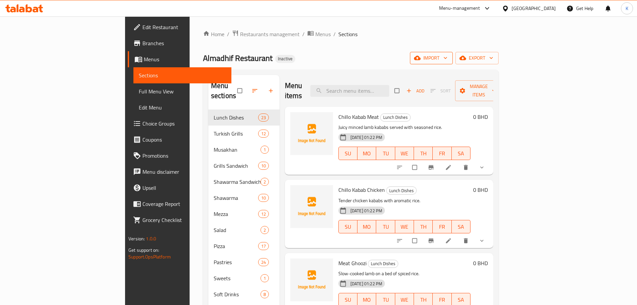
click at [447, 56] on span "import" at bounding box center [431, 58] width 32 height 8
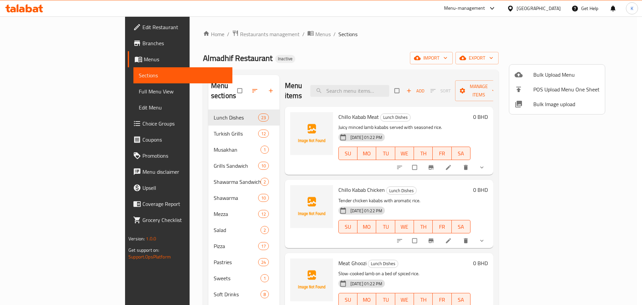
click at [544, 103] on span "Bulk Image upload" at bounding box center [566, 104] width 66 height 8
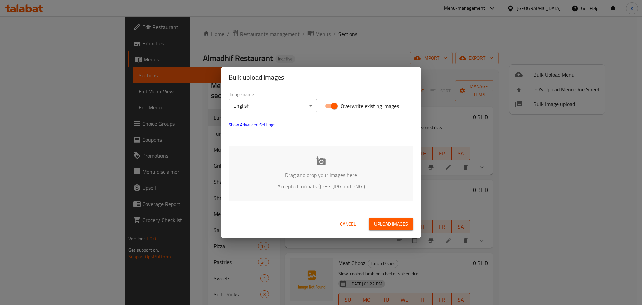
click at [320, 159] on icon at bounding box center [321, 160] width 10 height 9
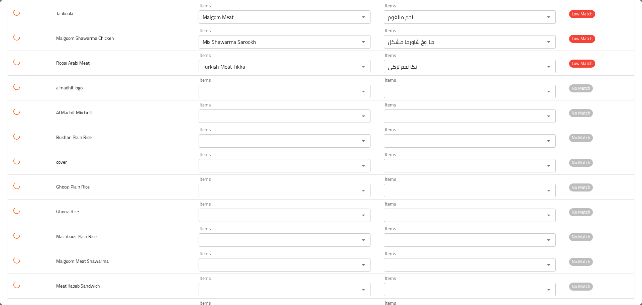
scroll to position [3151, 0]
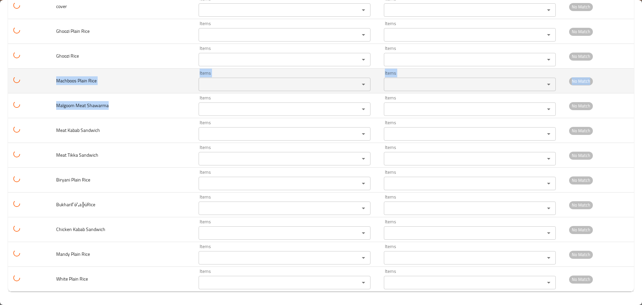
drag, startPoint x: 114, startPoint y: 103, endPoint x: 41, endPoint y: 74, distance: 78.6
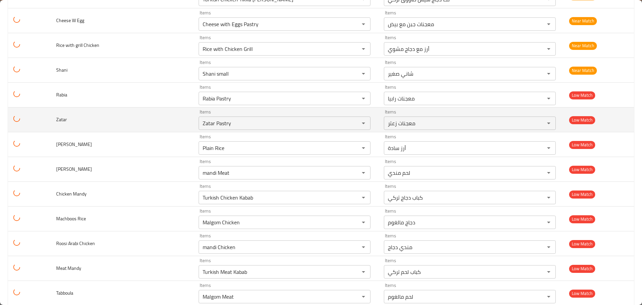
click at [114, 121] on td "Zatar" at bounding box center [122, 119] width 142 height 25
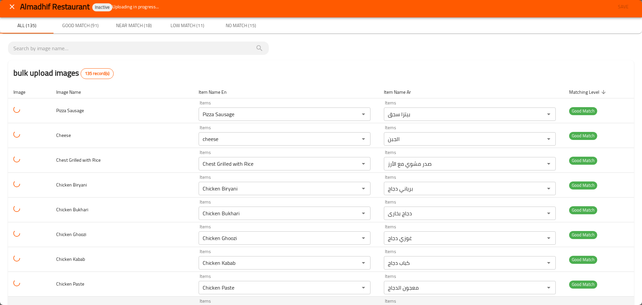
scroll to position [0, 0]
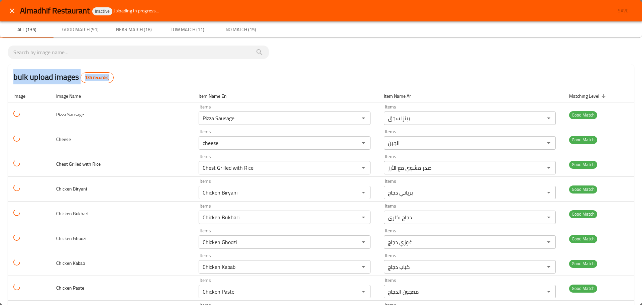
drag, startPoint x: 114, startPoint y: 80, endPoint x: 3, endPoint y: 77, distance: 111.0
click at [122, 77] on div "bulk upload images 135 record(s)" at bounding box center [321, 76] width 626 height 25
drag, startPoint x: 44, startPoint y: 76, endPoint x: 6, endPoint y: 72, distance: 38.3
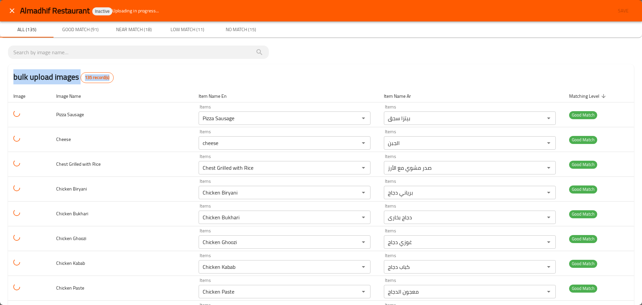
click at [27, 81] on h2 "bulk upload images 135 record(s)" at bounding box center [63, 77] width 100 height 12
drag, startPoint x: 108, startPoint y: 76, endPoint x: 49, endPoint y: 73, distance: 58.6
click at [49, 73] on h2 "bulk upload images 135 record(s)" at bounding box center [63, 77] width 100 height 12
click at [31, 76] on h2 "bulk upload images 135 record(s)" at bounding box center [63, 77] width 100 height 12
drag, startPoint x: 14, startPoint y: 78, endPoint x: 121, endPoint y: 82, distance: 107.4
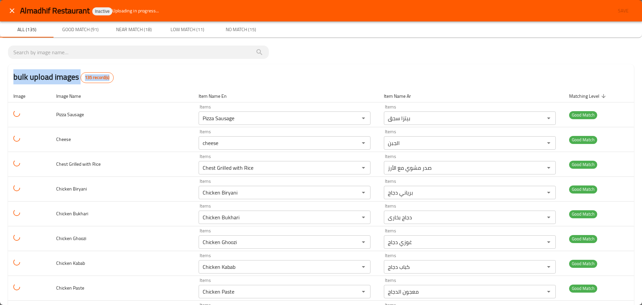
click at [121, 82] on div "bulk upload images 135 record(s)" at bounding box center [321, 76] width 626 height 25
click at [124, 80] on div "bulk upload images 135 record(s)" at bounding box center [321, 76] width 626 height 25
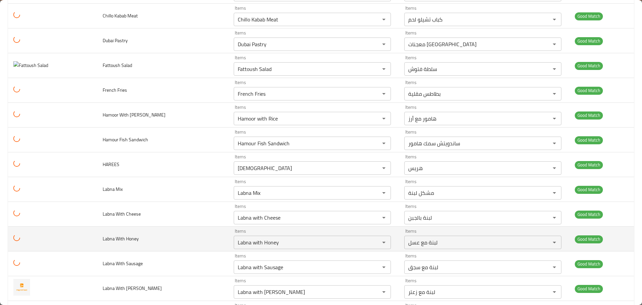
scroll to position [427, 0]
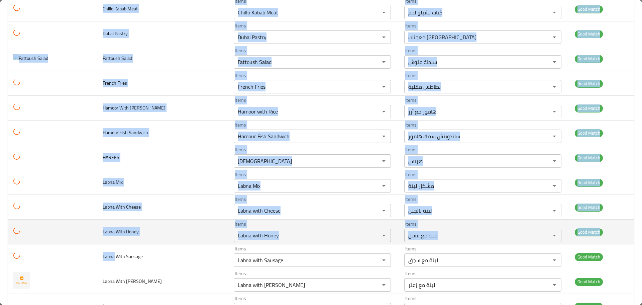
drag, startPoint x: 12, startPoint y: 96, endPoint x: 112, endPoint y: 220, distance: 158.4
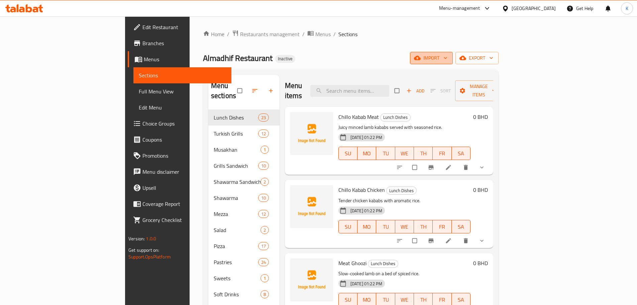
click at [421, 61] on icon "button" at bounding box center [417, 57] width 7 height 7
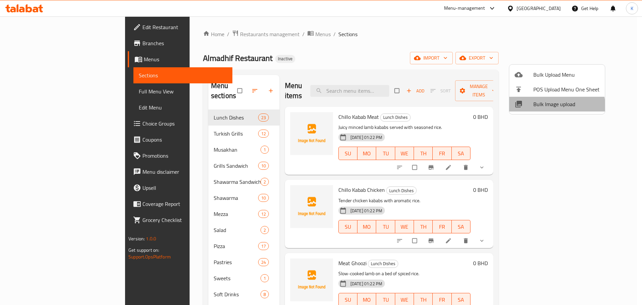
click at [548, 108] on span "Bulk Image upload" at bounding box center [566, 104] width 66 height 8
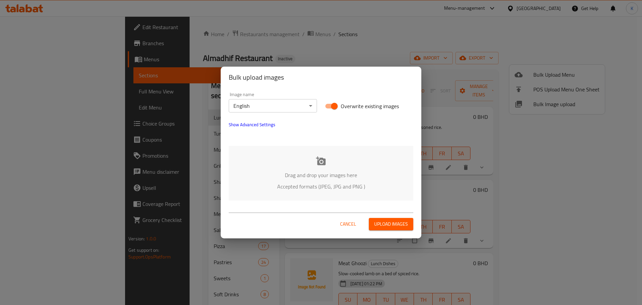
click at [317, 165] on icon at bounding box center [321, 161] width 10 height 10
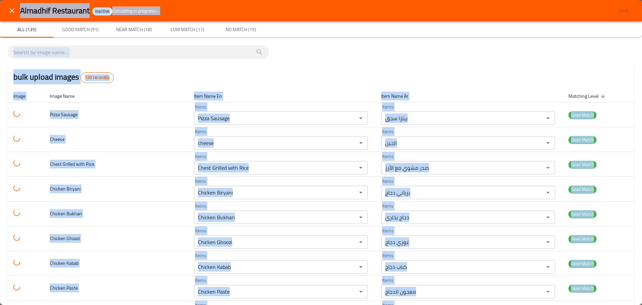
drag, startPoint x: 93, startPoint y: 283, endPoint x: 9, endPoint y: 5, distance: 290.3
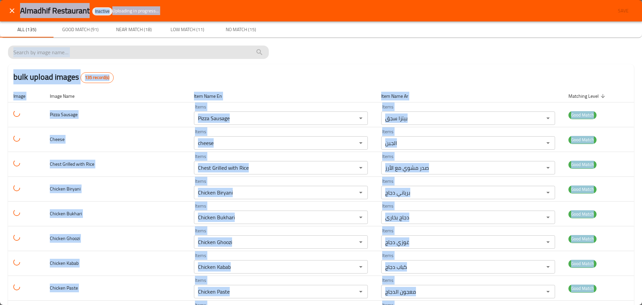
click at [131, 55] on input "search" at bounding box center [138, 52] width 250 height 11
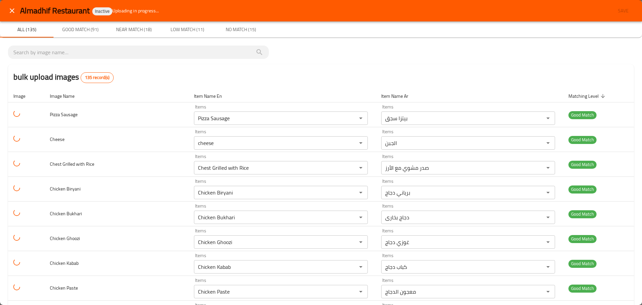
click at [143, 68] on div "bulk upload images 135 record(s)" at bounding box center [321, 76] width 626 height 25
drag, startPoint x: 87, startPoint y: 78, endPoint x: 133, endPoint y: 75, distance: 46.6
click at [133, 75] on div "bulk upload images 135 record(s)" at bounding box center [321, 76] width 626 height 25
drag, startPoint x: 110, startPoint y: 78, endPoint x: 11, endPoint y: 75, distance: 98.3
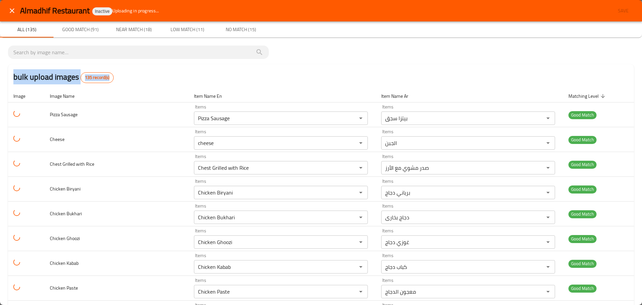
click at [11, 75] on div "bulk upload images 135 record(s)" at bounding box center [321, 76] width 626 height 25
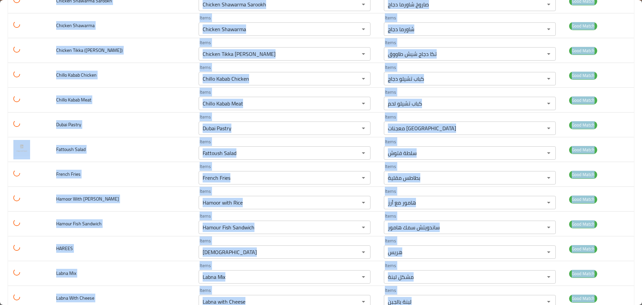
scroll to position [177, 0]
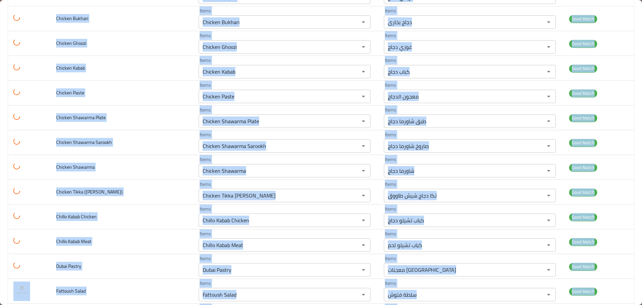
drag, startPoint x: 102, startPoint y: 61, endPoint x: 23, endPoint y: -16, distance: 110.2
click at [23, 0] on html "​ Menu-management Bahrain Get Help K Edit Restaurant Branches Menus Sections Fu…" at bounding box center [321, 152] width 642 height 305
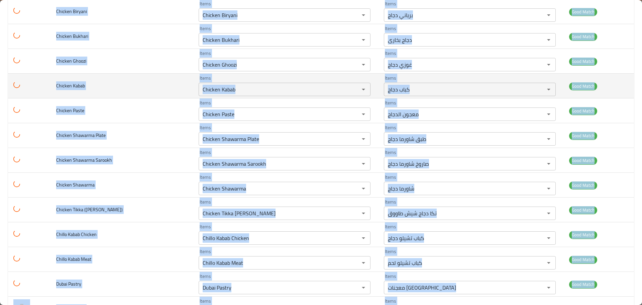
click at [94, 96] on td "Chicken Kabab" at bounding box center [122, 86] width 142 height 25
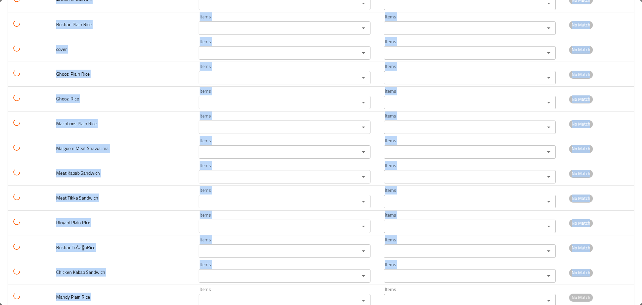
scroll to position [3151, 0]
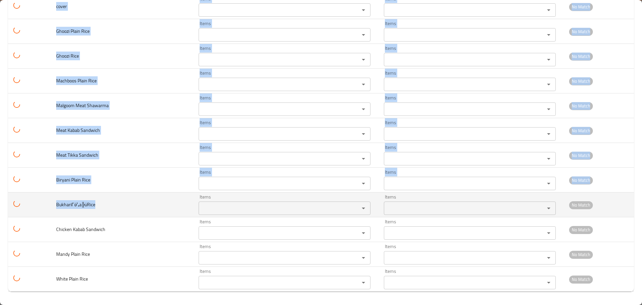
drag, startPoint x: 44, startPoint y: 93, endPoint x: 126, endPoint y: 215, distance: 146.8
click at [133, 208] on td "BukhariΓö¼a╠üRice" at bounding box center [122, 204] width 142 height 25
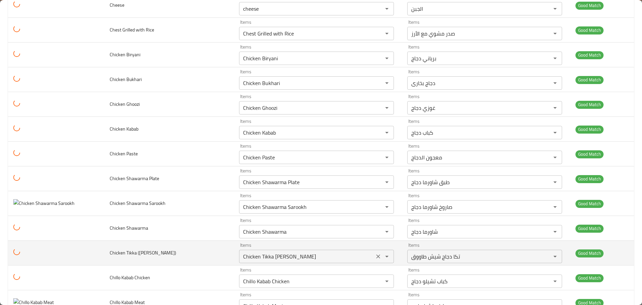
scroll to position [0, 0]
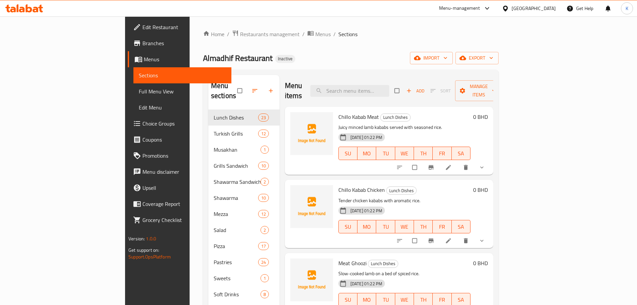
click at [467, 78] on div "Menu items Add Sort Manage items" at bounding box center [389, 91] width 208 height 32
click at [406, 27] on div "Home / Restaurants management / Menus / Sections Almadhif Restaurant Inactive i…" at bounding box center [351, 207] width 322 height 382
click at [447, 54] on span "import" at bounding box center [431, 58] width 32 height 8
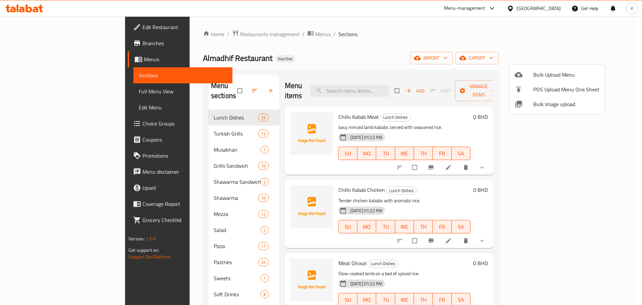
click at [545, 103] on span "Bulk Image upload" at bounding box center [566, 104] width 66 height 8
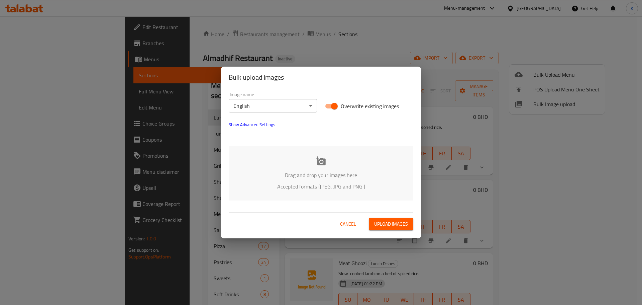
click at [325, 173] on p "Drag and drop your images here" at bounding box center [321, 175] width 164 height 8
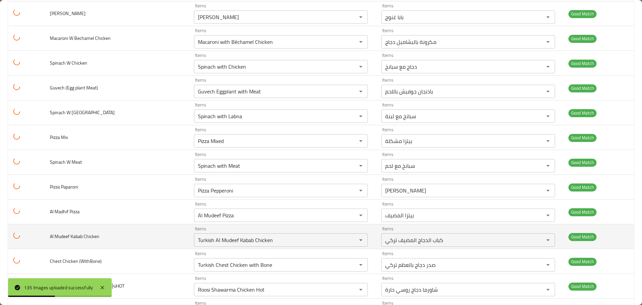
scroll to position [2207, 0]
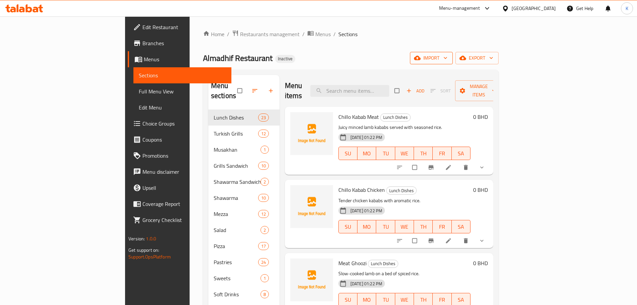
click at [453, 63] on button "import" at bounding box center [431, 58] width 43 height 12
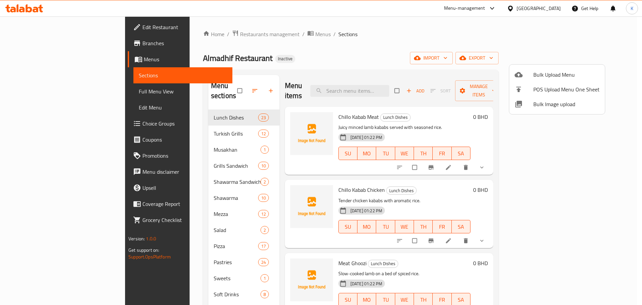
click at [535, 104] on span "Bulk Image upload" at bounding box center [566, 104] width 66 height 8
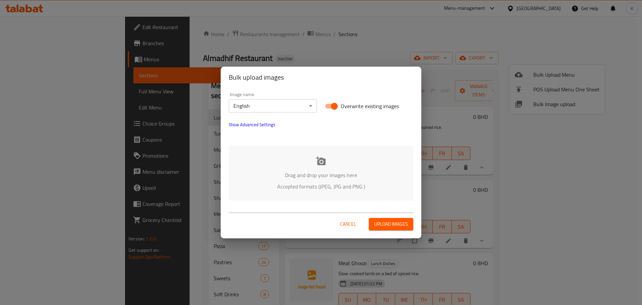
click at [294, 163] on div "Drag and drop your images here Accepted formats (JPEG, JPG and PNG )" at bounding box center [321, 173] width 185 height 54
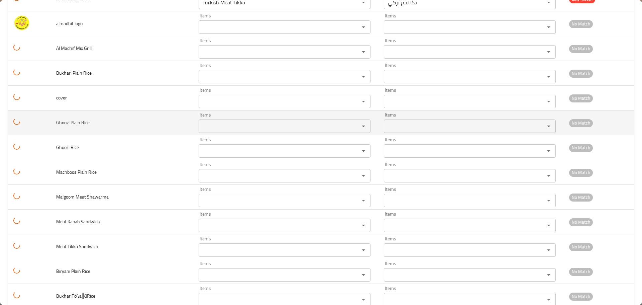
scroll to position [3084, 0]
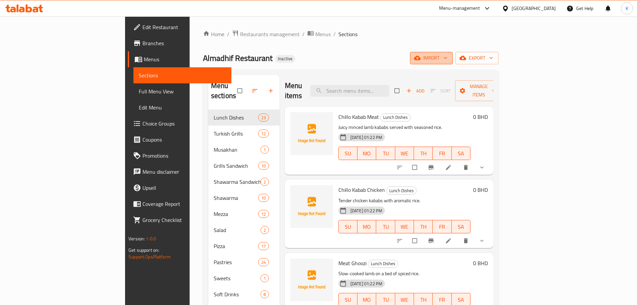
click at [447, 57] on span "import" at bounding box center [431, 58] width 32 height 8
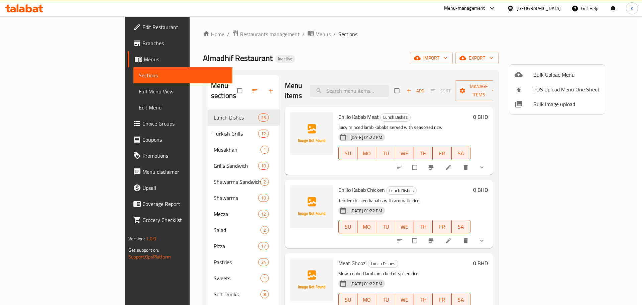
click at [549, 104] on span "Bulk Image upload" at bounding box center [566, 104] width 66 height 8
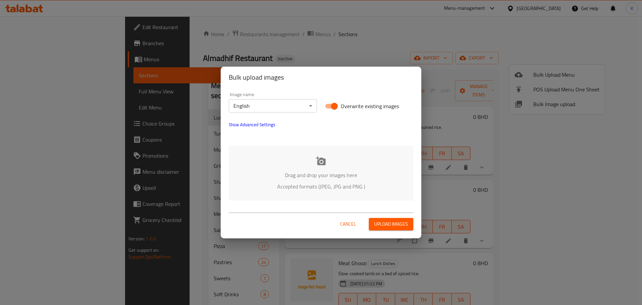
click at [323, 168] on div "Drag and drop your images here Accepted formats (JPEG, JPG and PNG )" at bounding box center [321, 173] width 185 height 54
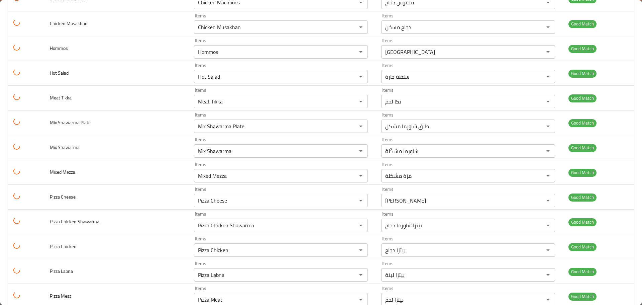
scroll to position [1638, 0]
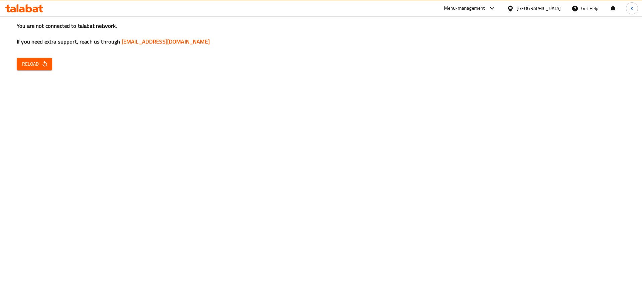
click at [488, 177] on div "You are not connected to talabat network, If you need extra support, reach us t…" at bounding box center [321, 152] width 642 height 305
click at [31, 63] on span "Reload" at bounding box center [34, 64] width 25 height 8
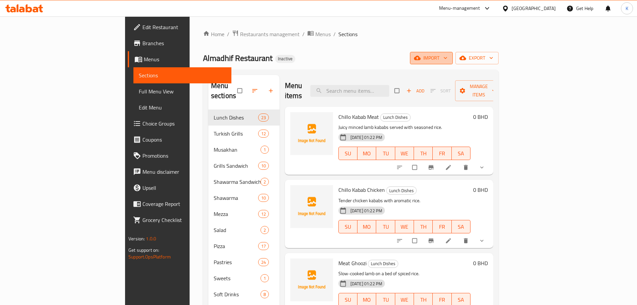
click at [447, 59] on span "import" at bounding box center [431, 58] width 32 height 8
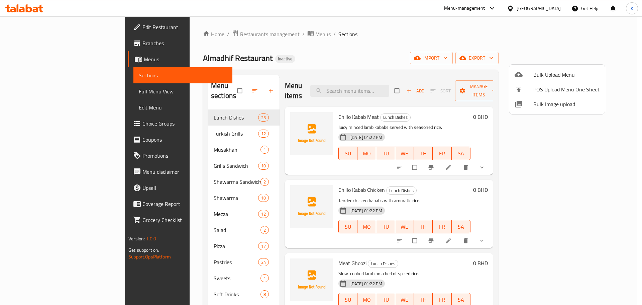
click at [548, 100] on span "Bulk Image upload" at bounding box center [566, 104] width 66 height 8
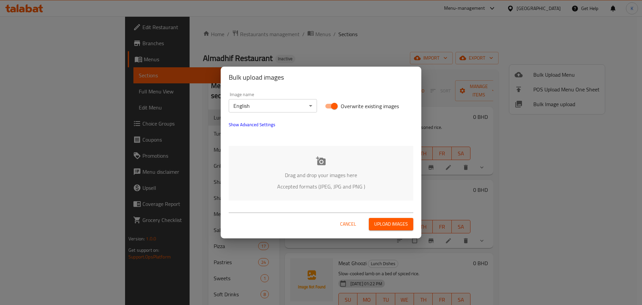
click at [322, 158] on icon at bounding box center [321, 160] width 10 height 9
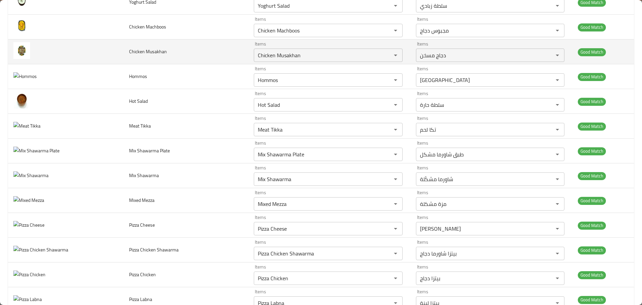
scroll to position [1446, 0]
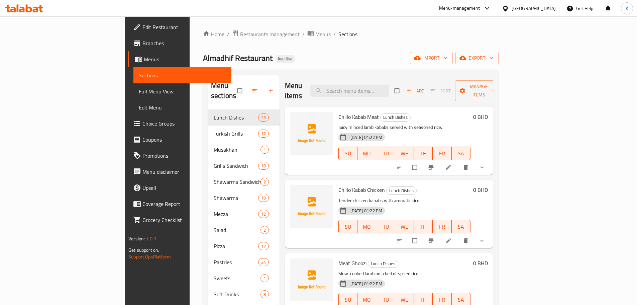
drag, startPoint x: 504, startPoint y: 200, endPoint x: 472, endPoint y: 218, distance: 37.0
click at [430, 222] on span "TH" at bounding box center [423, 227] width 13 height 10
click at [447, 58] on span "import" at bounding box center [431, 58] width 32 height 8
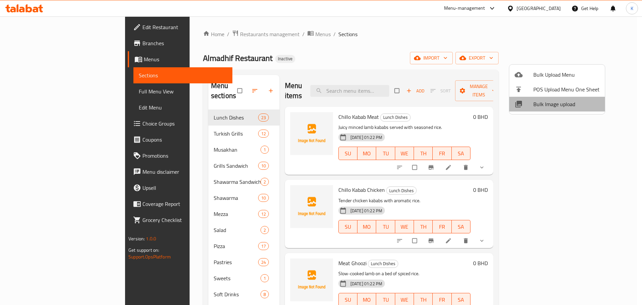
click at [562, 105] on span "Bulk Image upload" at bounding box center [566, 104] width 66 height 8
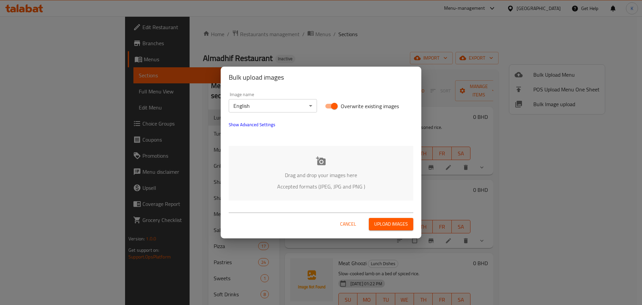
click at [318, 168] on div "Drag and drop your images here Accepted formats (JPEG, JPG and PNG )" at bounding box center [321, 173] width 185 height 54
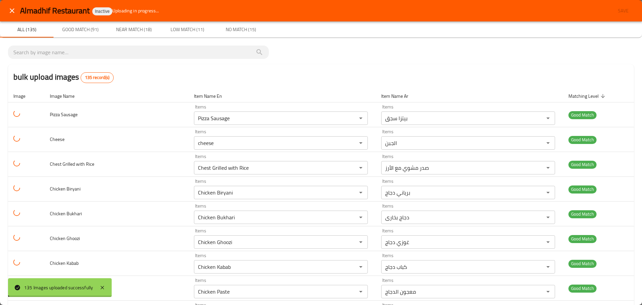
drag, startPoint x: 589, startPoint y: 304, endPoint x: 377, endPoint y: 66, distance: 318.3
click at [377, 66] on div "Almadhif Restaurant Inactive Uploading in progress... Save All (135) Good Match…" at bounding box center [321, 152] width 642 height 305
click at [531, 83] on div "bulk upload images 135 record(s)" at bounding box center [321, 76] width 626 height 25
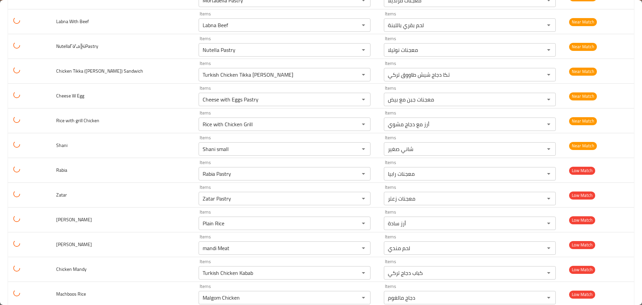
scroll to position [2842, 0]
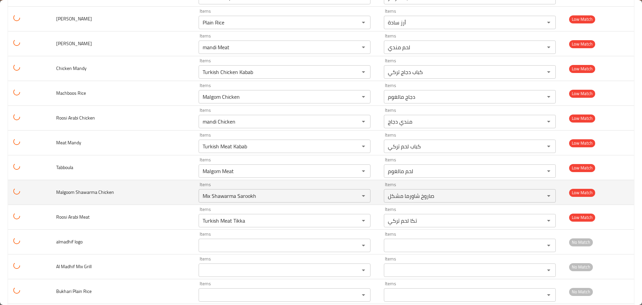
click at [378, 191] on td "Items صاروخ شاورما مشكل Items" at bounding box center [470, 192] width 185 height 25
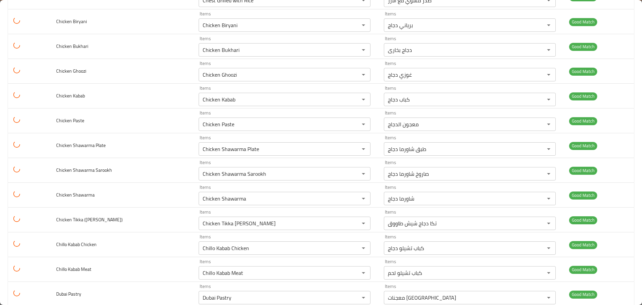
scroll to position [0, 0]
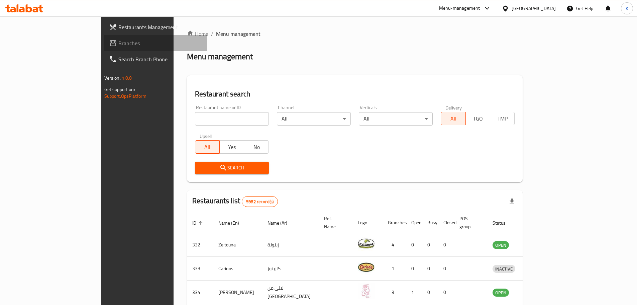
click at [118, 43] on span "Branches" at bounding box center [160, 43] width 84 height 8
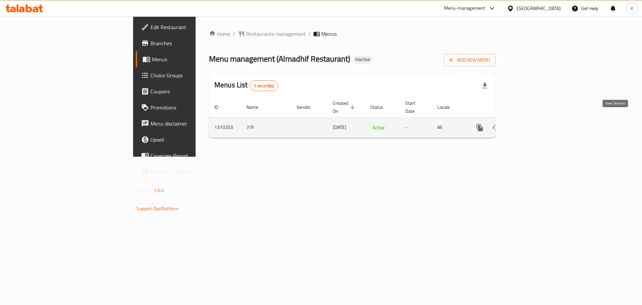
click at [532, 123] on icon "enhanced table" at bounding box center [528, 127] width 8 height 8
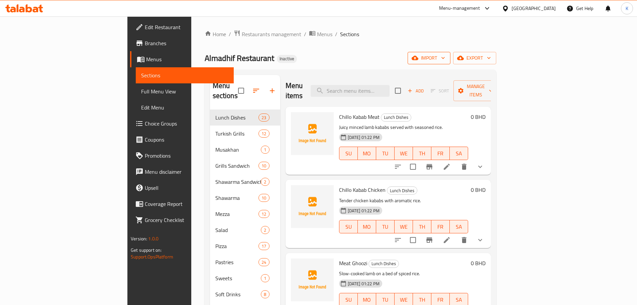
click at [450, 63] on button "import" at bounding box center [429, 58] width 43 height 12
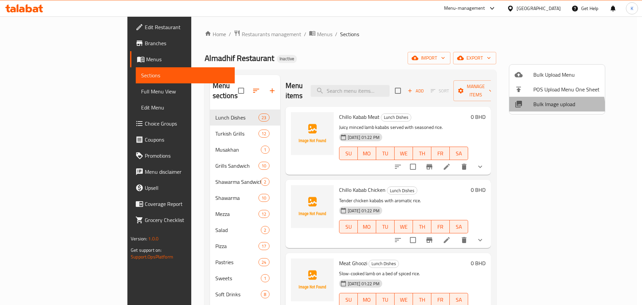
click at [547, 108] on span "Bulk Image upload" at bounding box center [566, 104] width 66 height 8
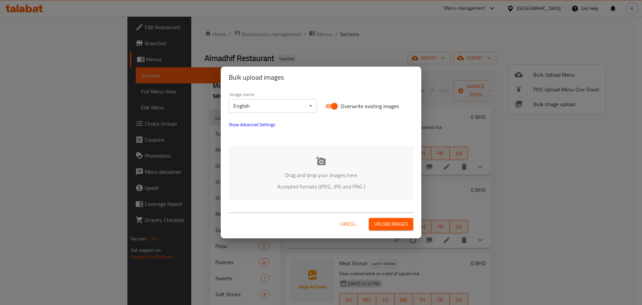
click at [316, 162] on icon at bounding box center [321, 161] width 10 height 10
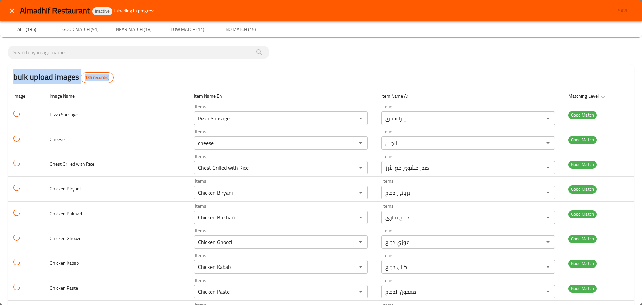
drag, startPoint x: 116, startPoint y: 77, endPoint x: 3, endPoint y: 80, distance: 112.7
click at [124, 78] on div "bulk upload images 135 record(s)" at bounding box center [321, 76] width 626 height 25
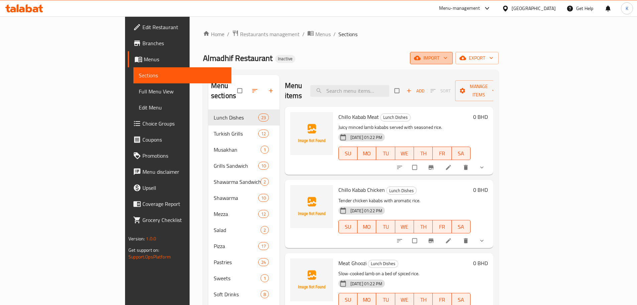
click at [447, 59] on span "import" at bounding box center [431, 58] width 32 height 8
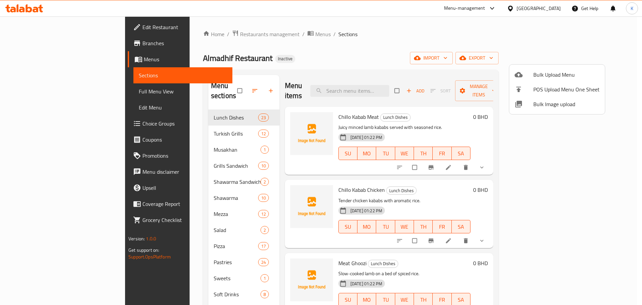
click at [537, 100] on span "Bulk Image upload" at bounding box center [566, 104] width 66 height 8
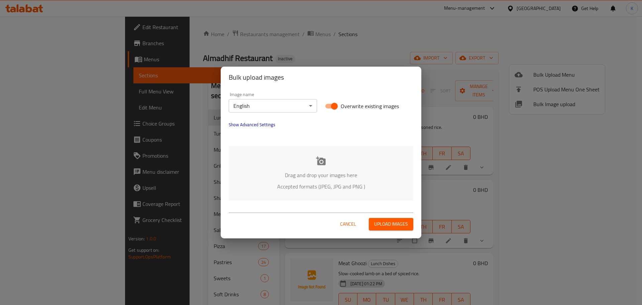
click at [316, 173] on p "Drag and drop your images here" at bounding box center [321, 175] width 164 height 8
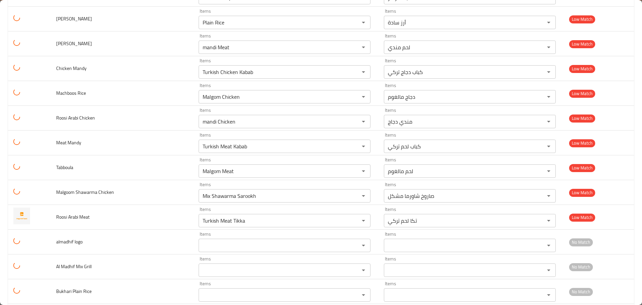
scroll to position [3076, 0]
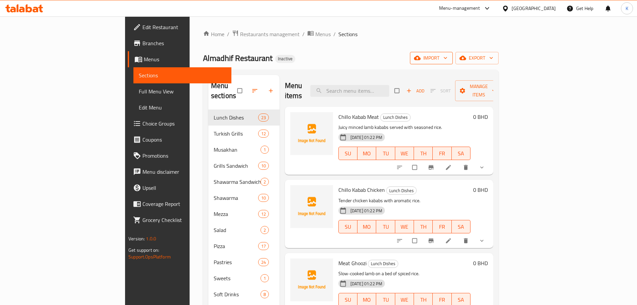
click at [447, 56] on span "import" at bounding box center [431, 58] width 32 height 8
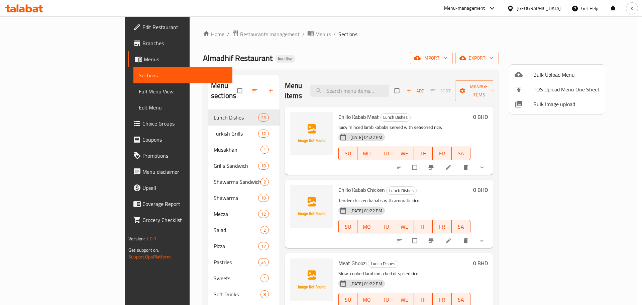
click at [565, 102] on span "Bulk Image upload" at bounding box center [566, 104] width 66 height 8
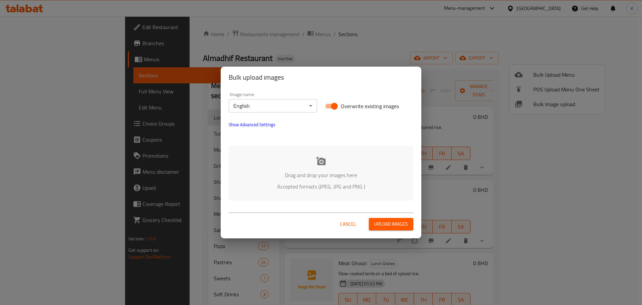
click at [326, 161] on icon at bounding box center [321, 161] width 10 height 10
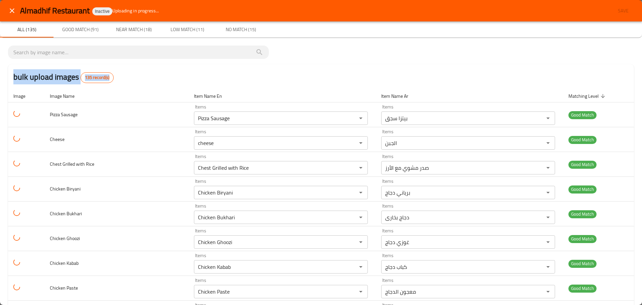
drag, startPoint x: 112, startPoint y: 77, endPoint x: 0, endPoint y: 73, distance: 112.1
